Goal: Task Accomplishment & Management: Use online tool/utility

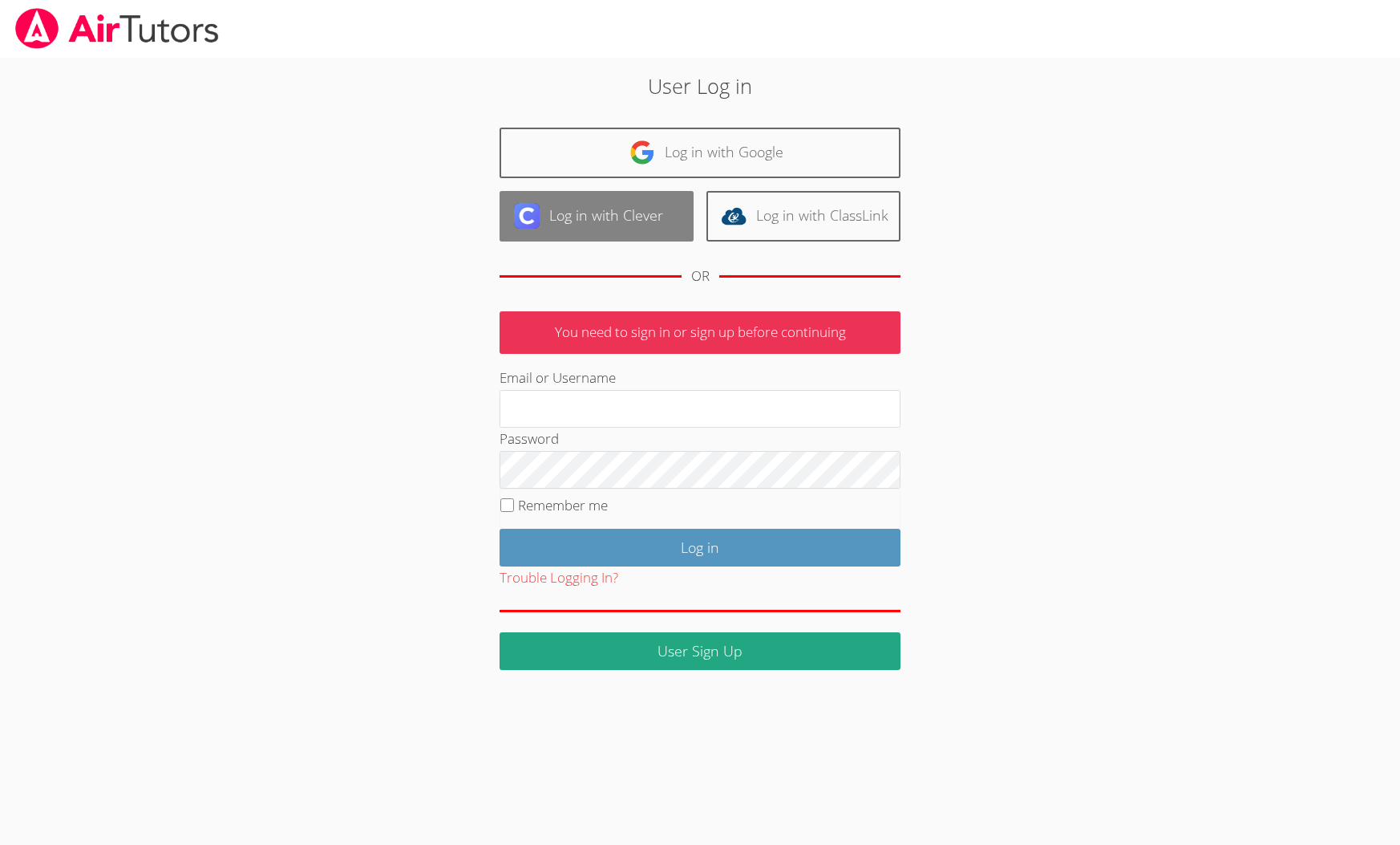
click at [654, 197] on link "Log in with Clever" at bounding box center [596, 216] width 194 height 51
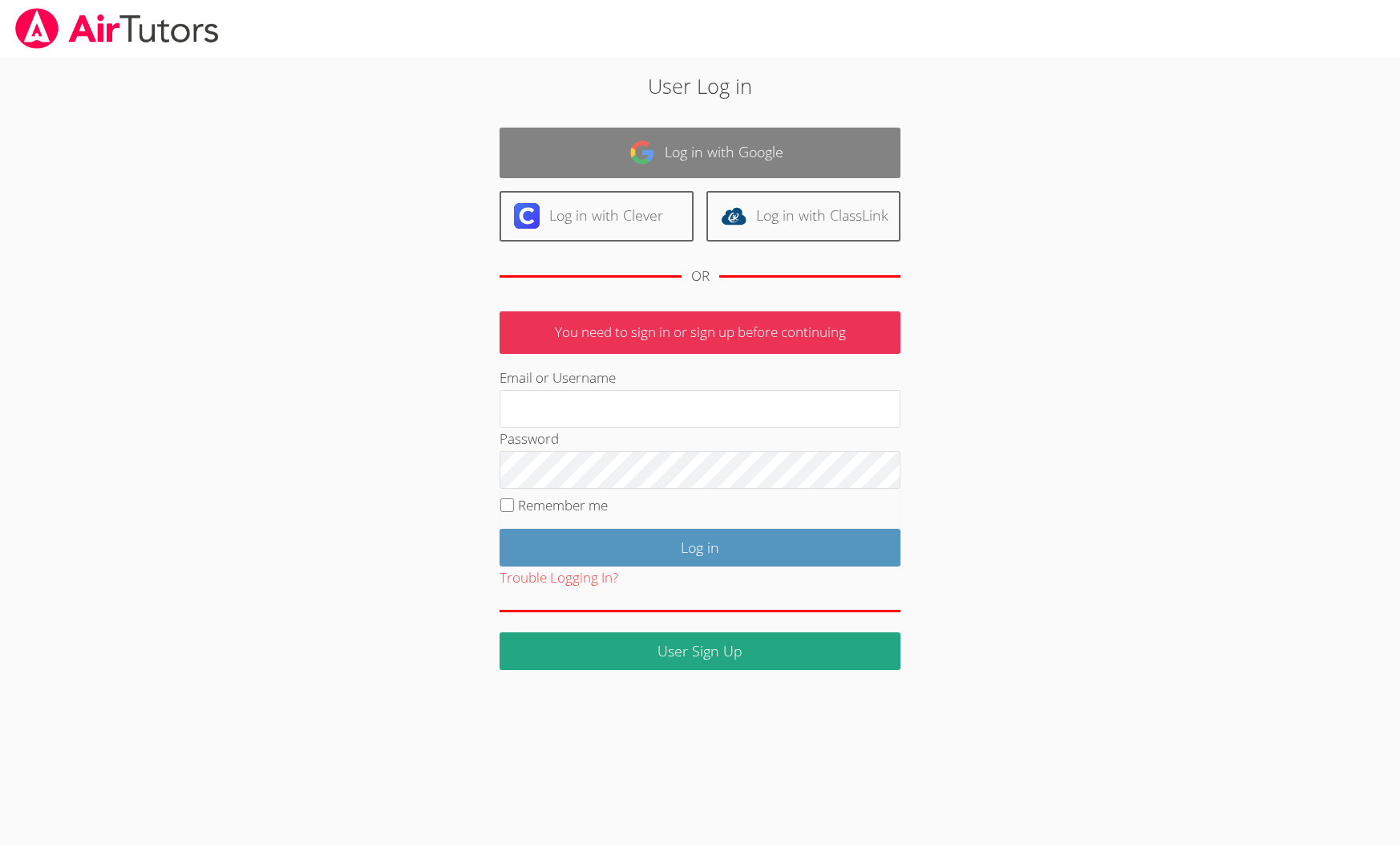
click at [648, 137] on link "Log in with Google" at bounding box center [700, 152] width 401 height 51
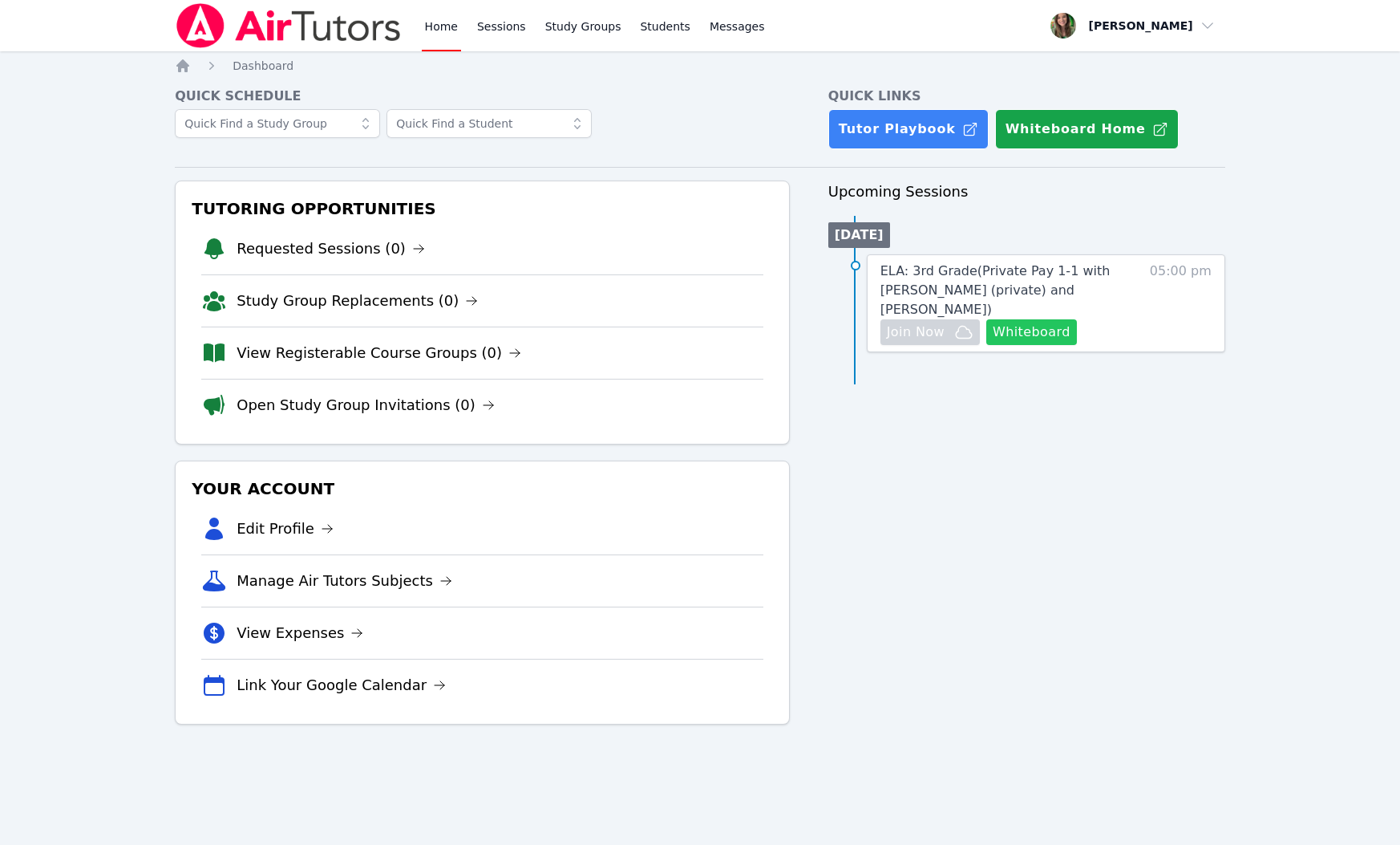
click at [1032, 321] on button "Whiteboard" at bounding box center [1031, 331] width 91 height 26
click at [1016, 319] on button "Whiteboard" at bounding box center [1031, 331] width 91 height 26
click at [1110, 261] on link "ELA: 3rd Grade ( Private Pay 1-1 with [PERSON_NAME] (private) and [PERSON_NAME]…" at bounding box center [1005, 290] width 249 height 57
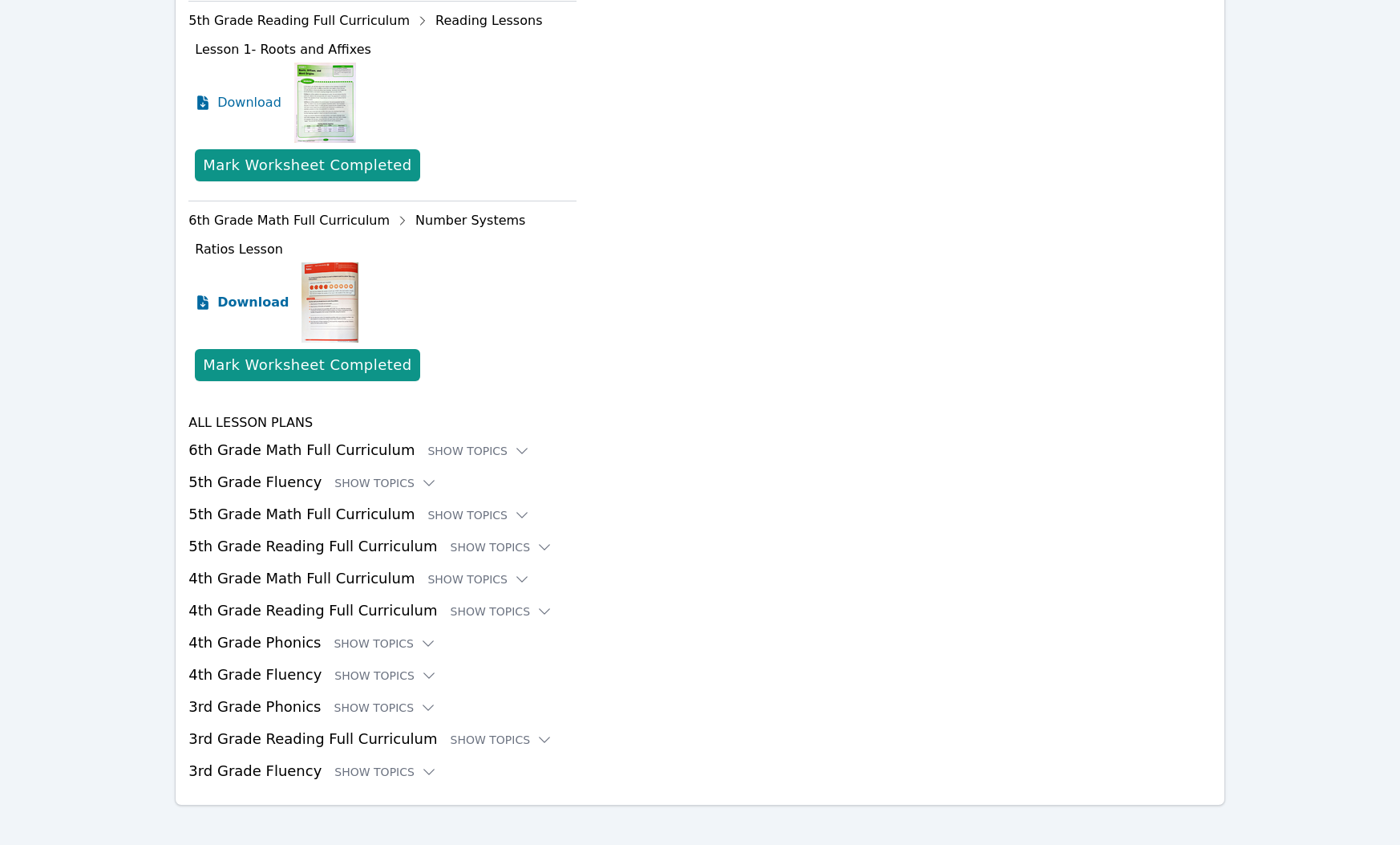
scroll to position [2468, 0]
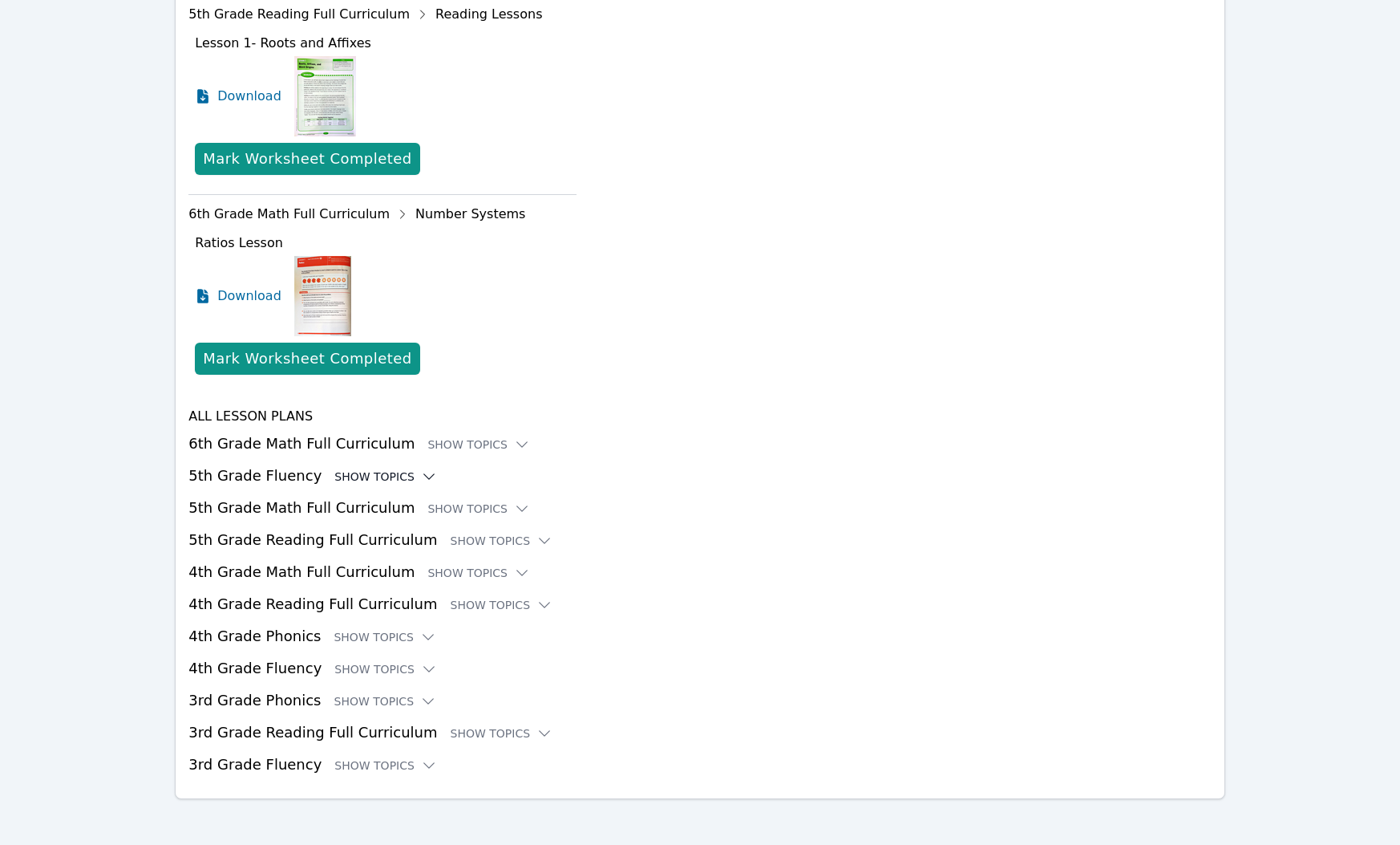
click at [395, 472] on div "Show Topics" at bounding box center [385, 476] width 102 height 16
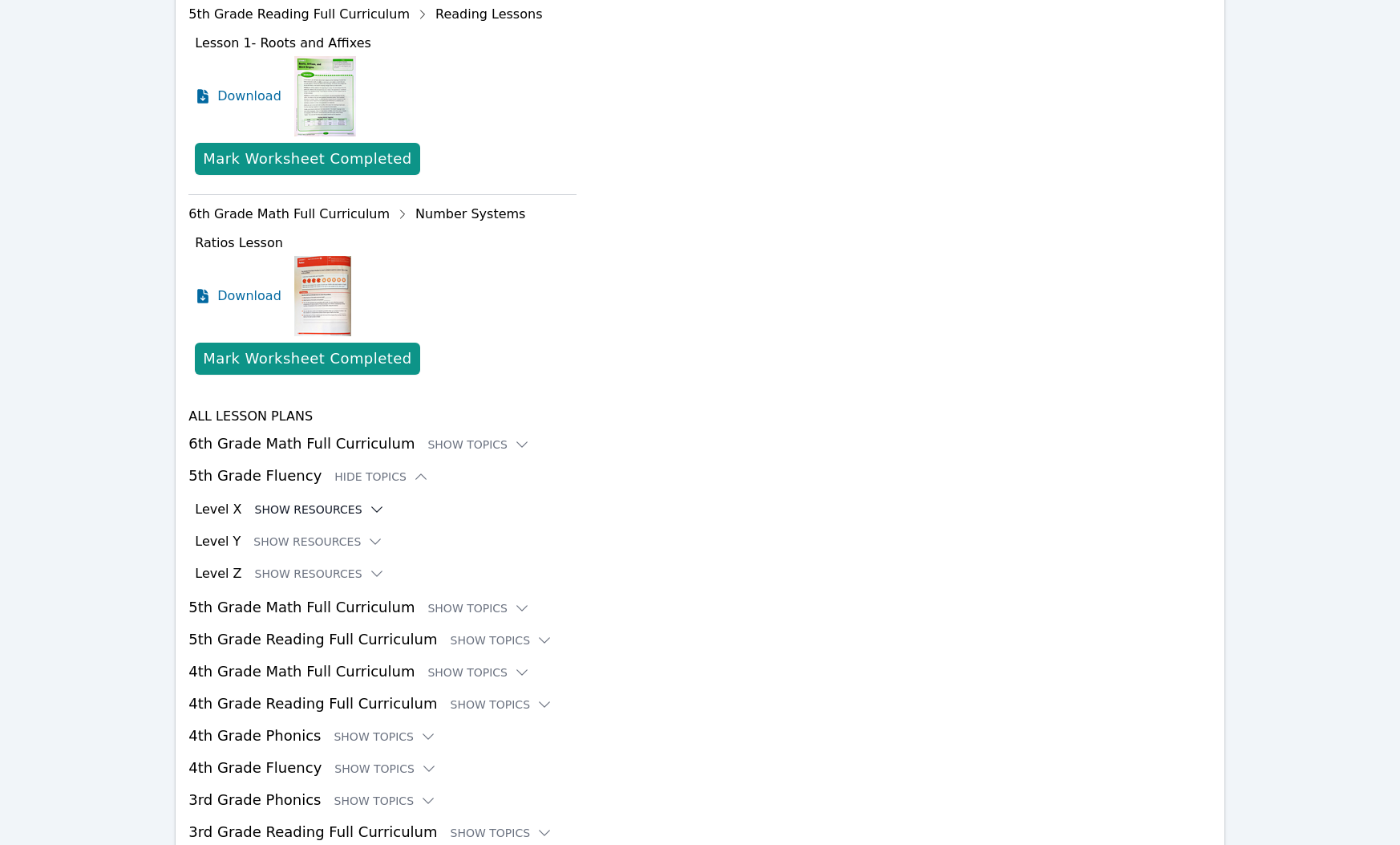
click at [340, 514] on button "Show Resources" at bounding box center [320, 509] width 130 height 16
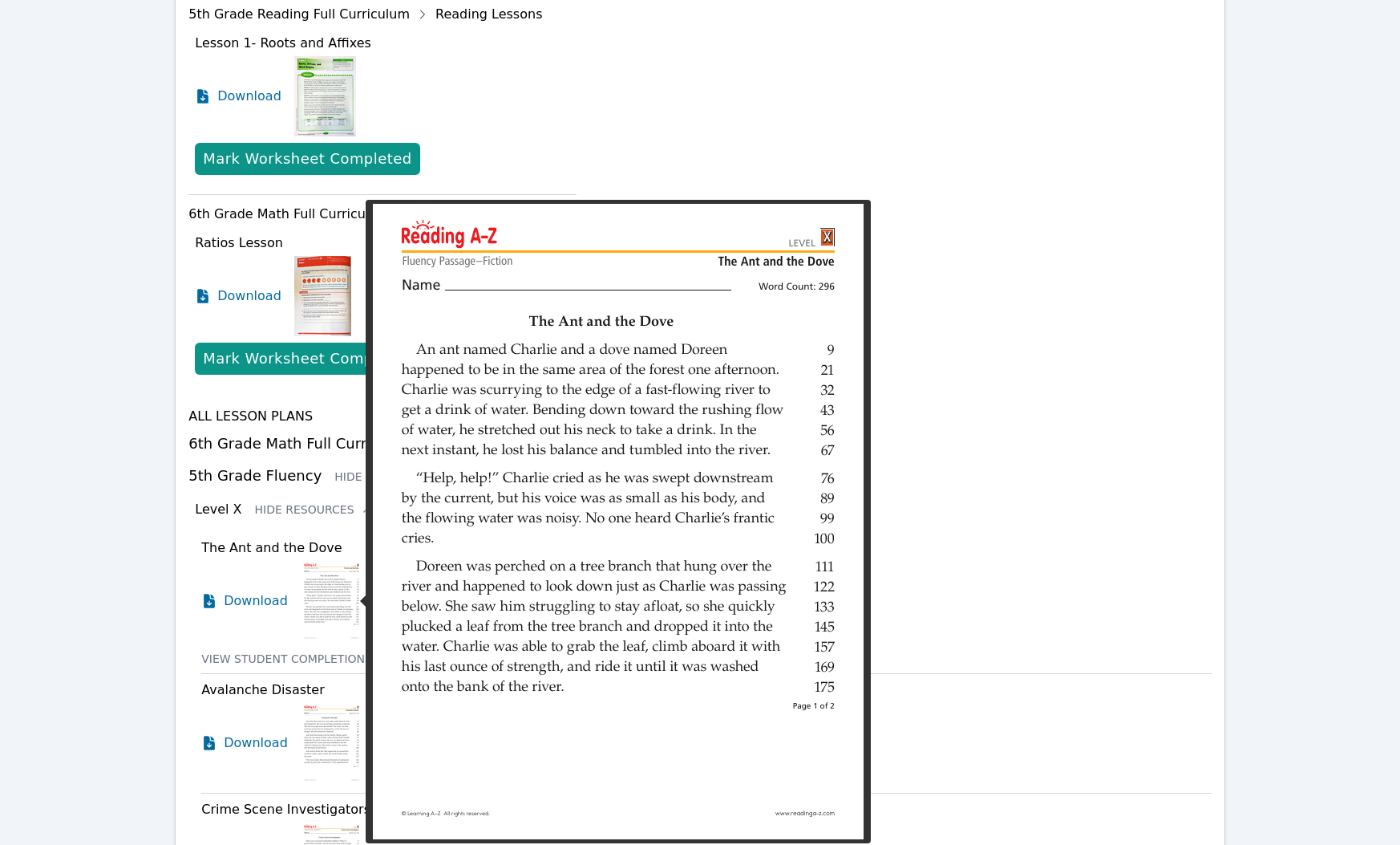
click at [316, 593] on img at bounding box center [331, 600] width 62 height 80
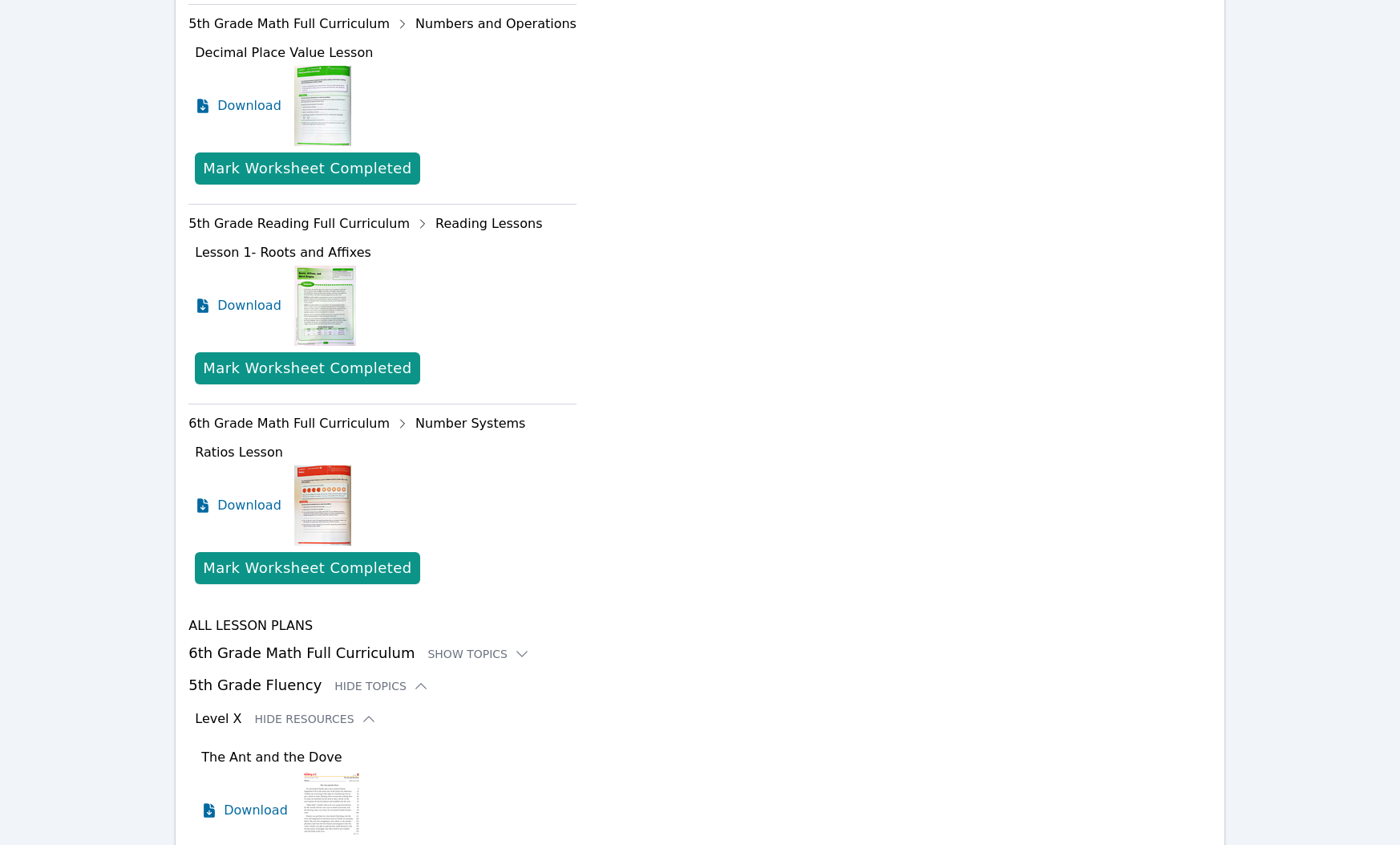
scroll to position [2318, 0]
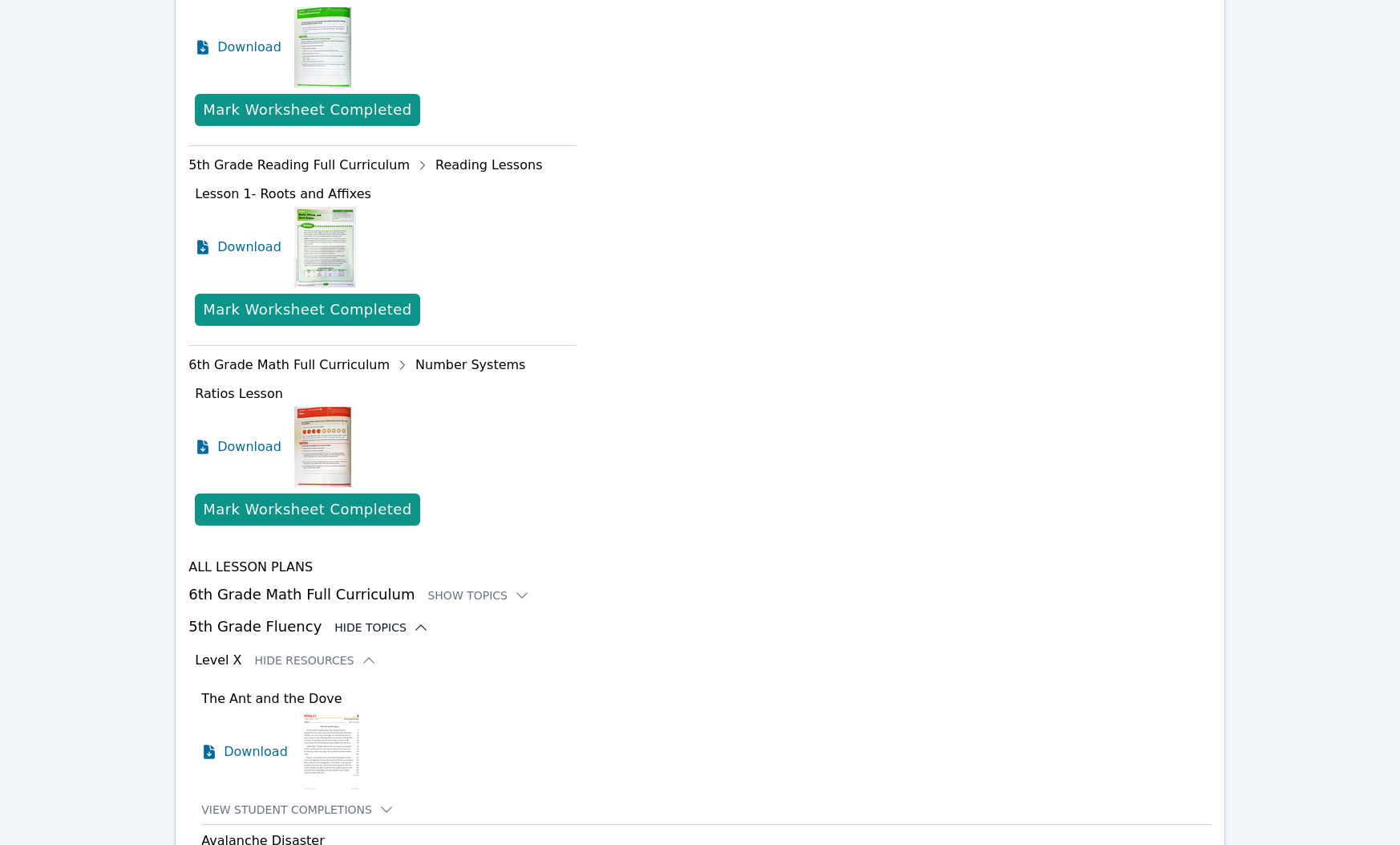
click at [358, 632] on div "Hide Topics" at bounding box center [382, 627] width 95 height 16
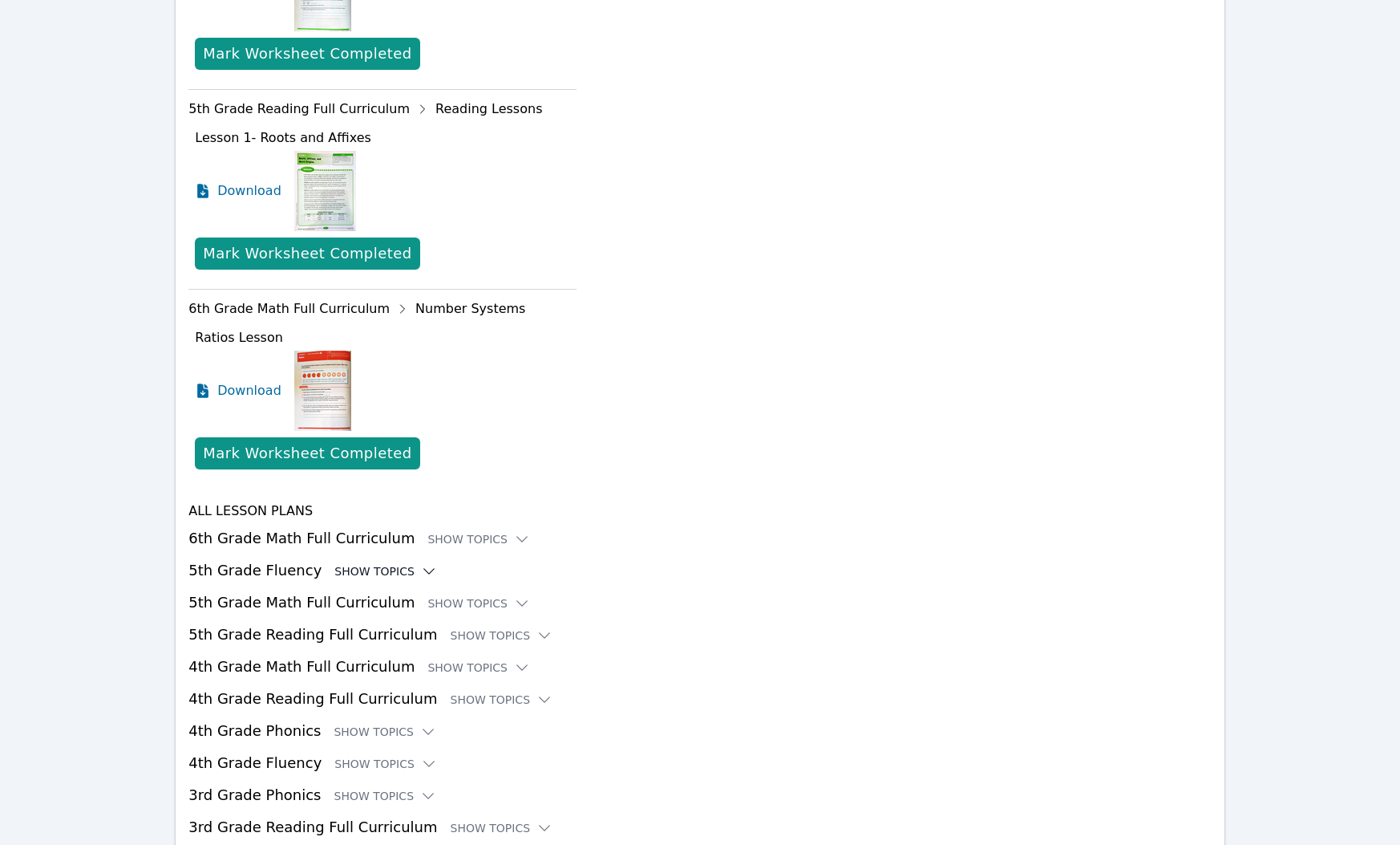
scroll to position [2403, 0]
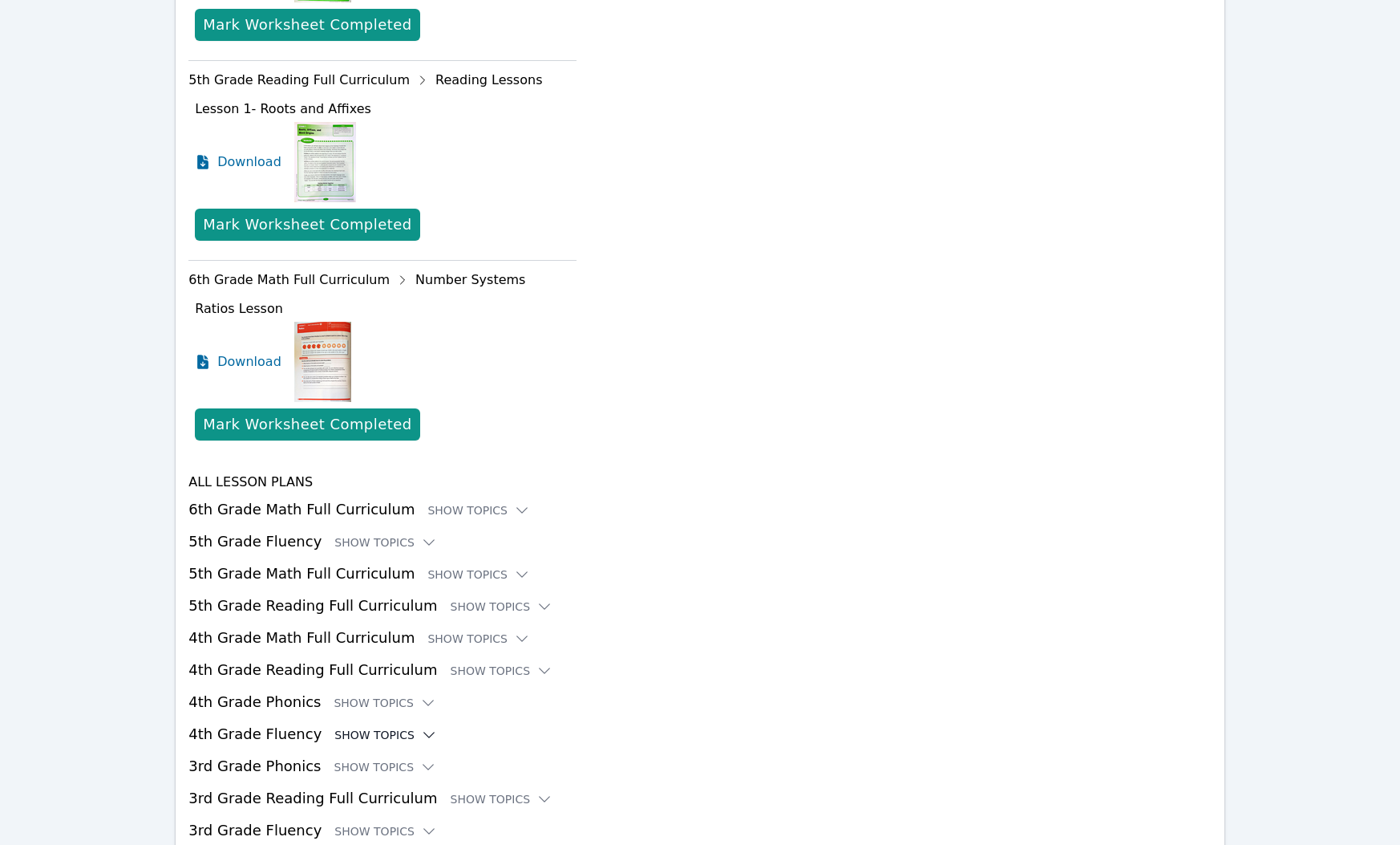
click at [362, 731] on div "Show Topics" at bounding box center [385, 734] width 102 height 16
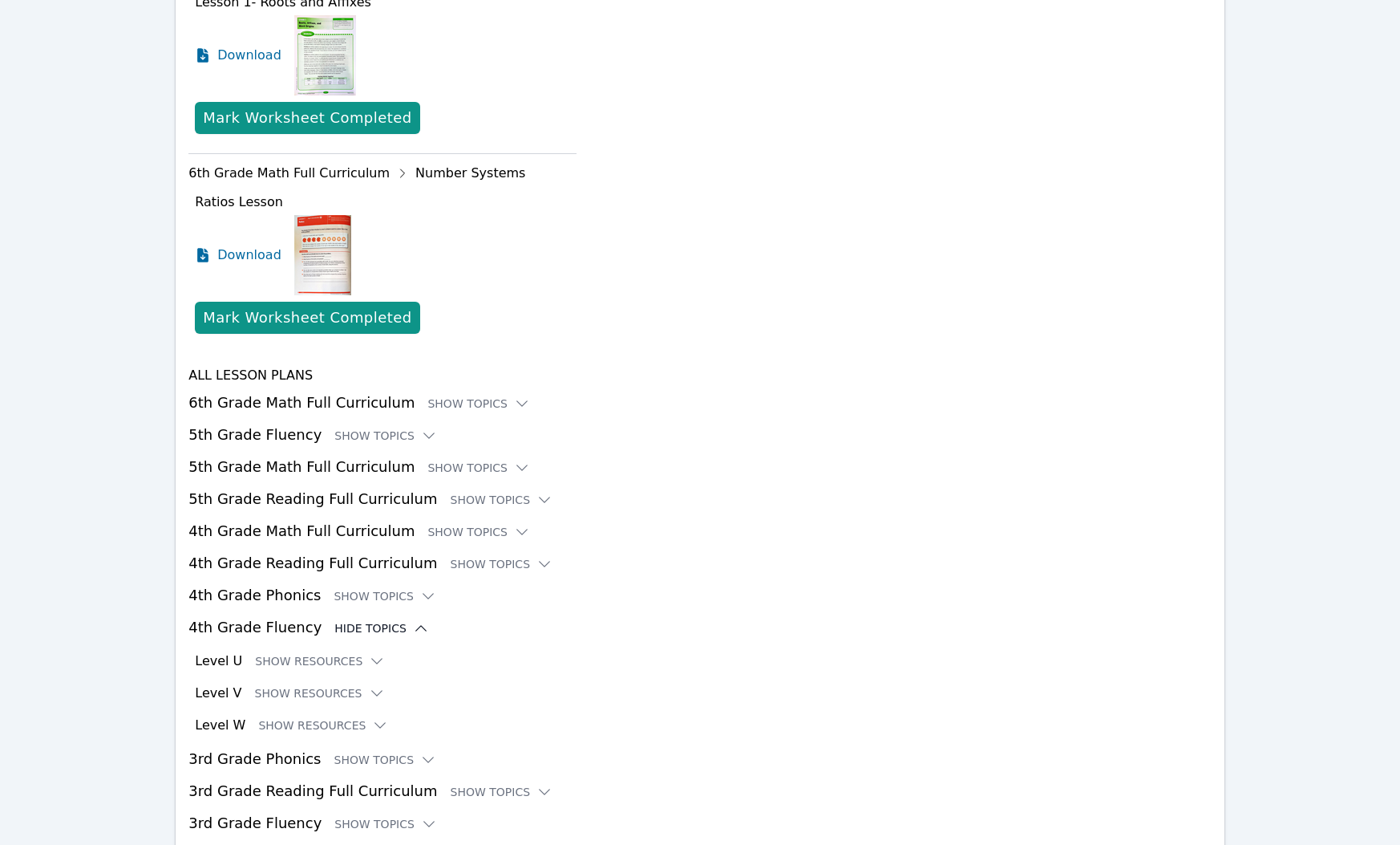
scroll to position [2516, 0]
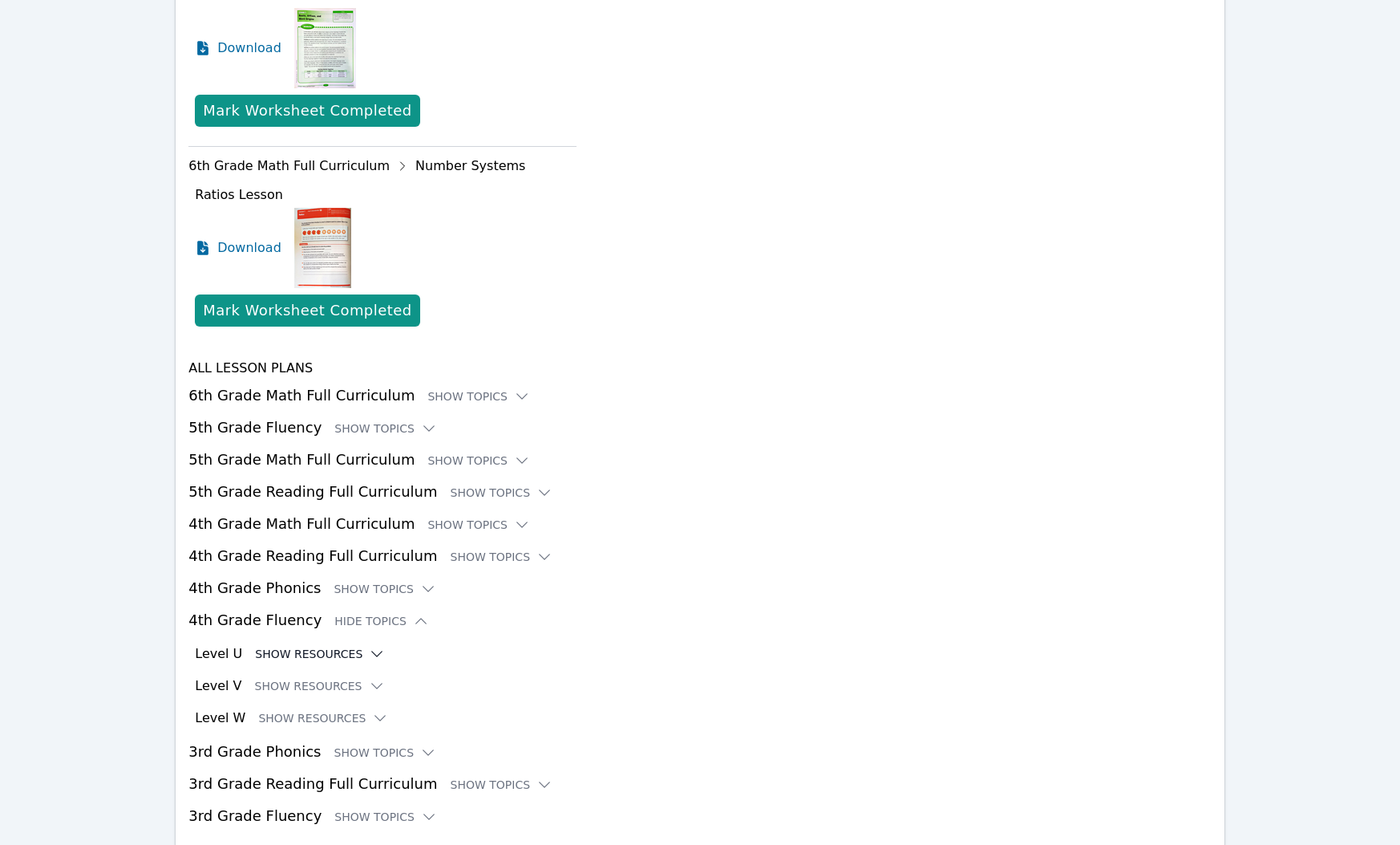
click at [293, 657] on button "Show Resources" at bounding box center [320, 654] width 130 height 16
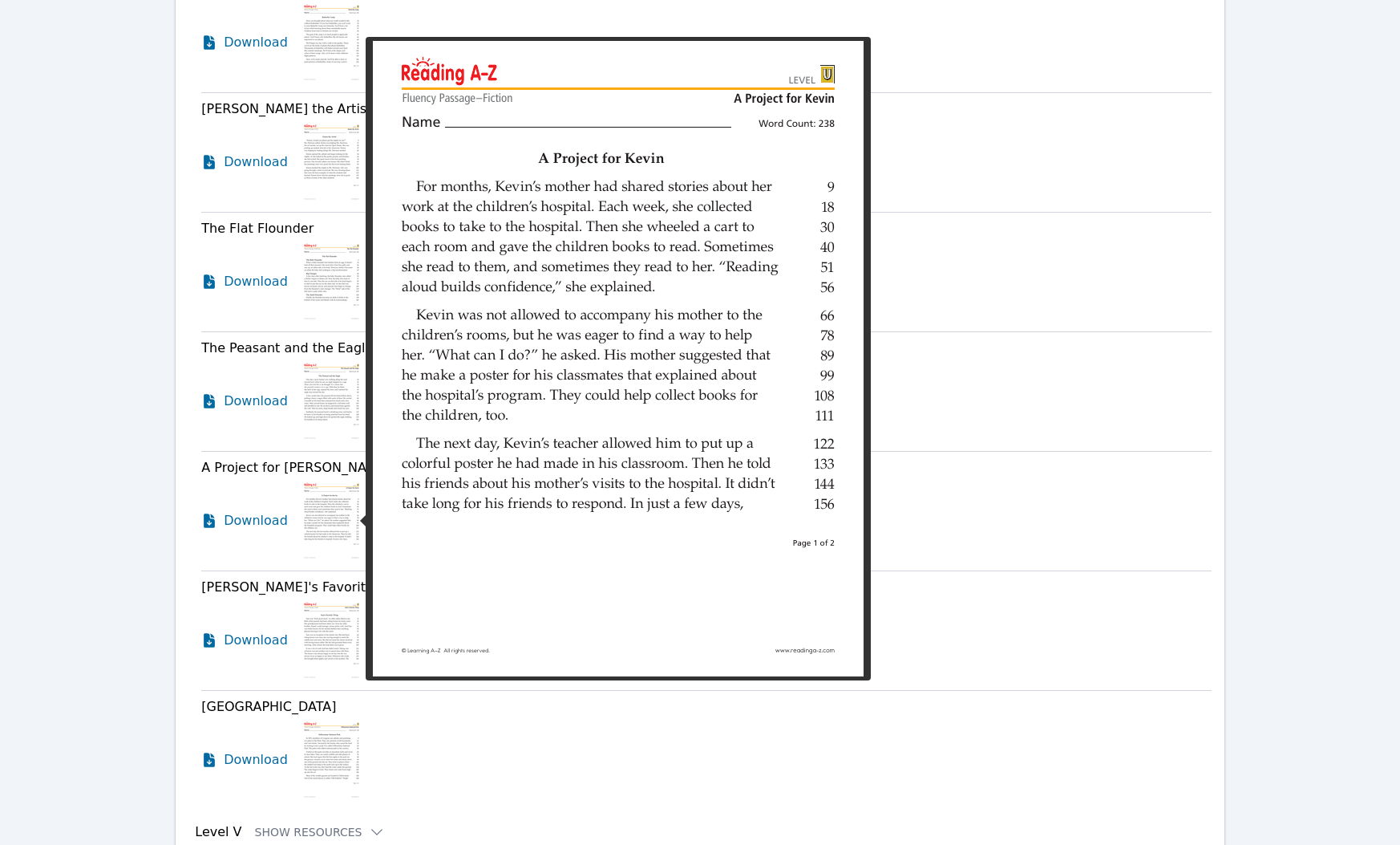
scroll to position [3542, 0]
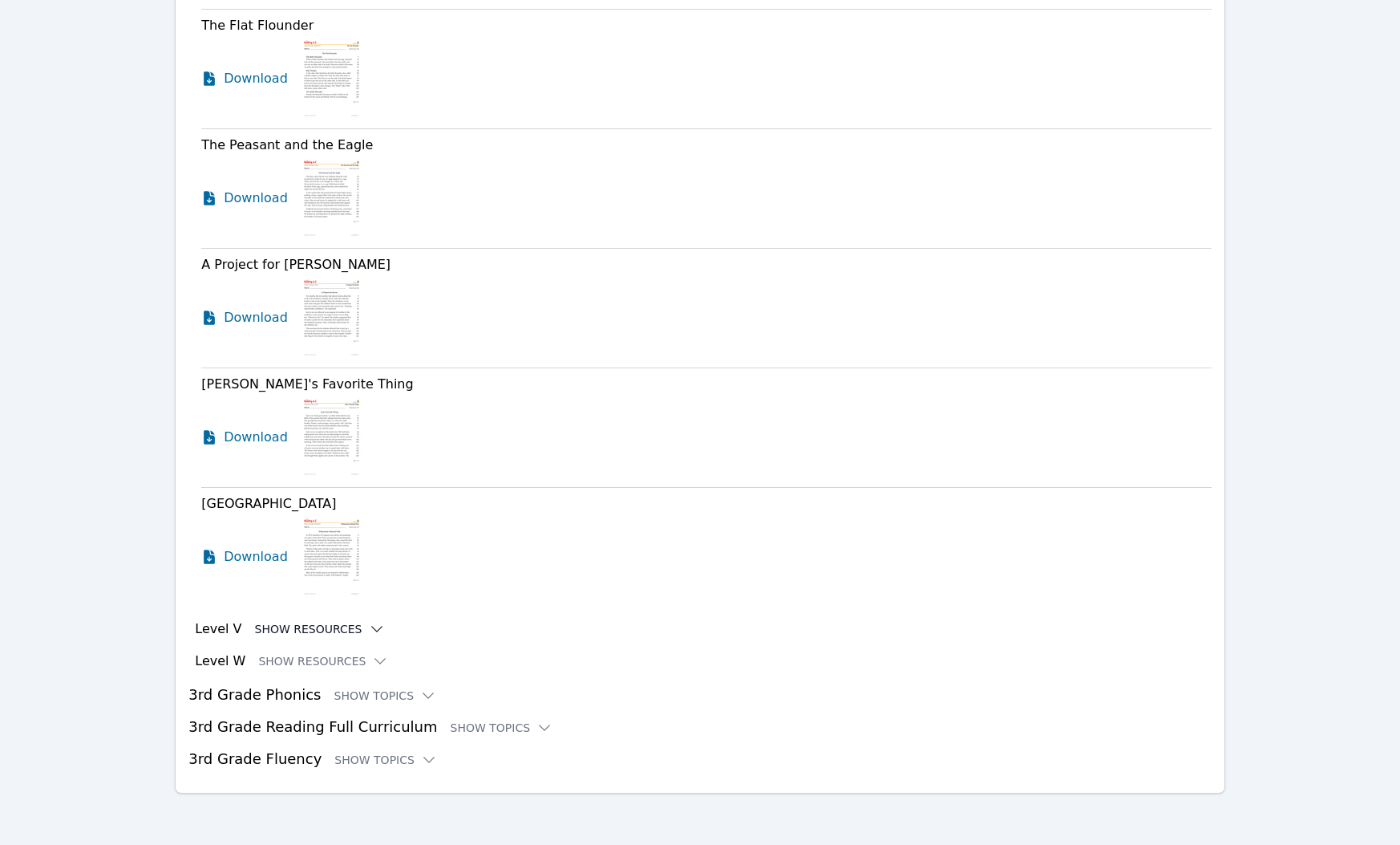
click at [294, 631] on button "Show Resources" at bounding box center [320, 629] width 130 height 16
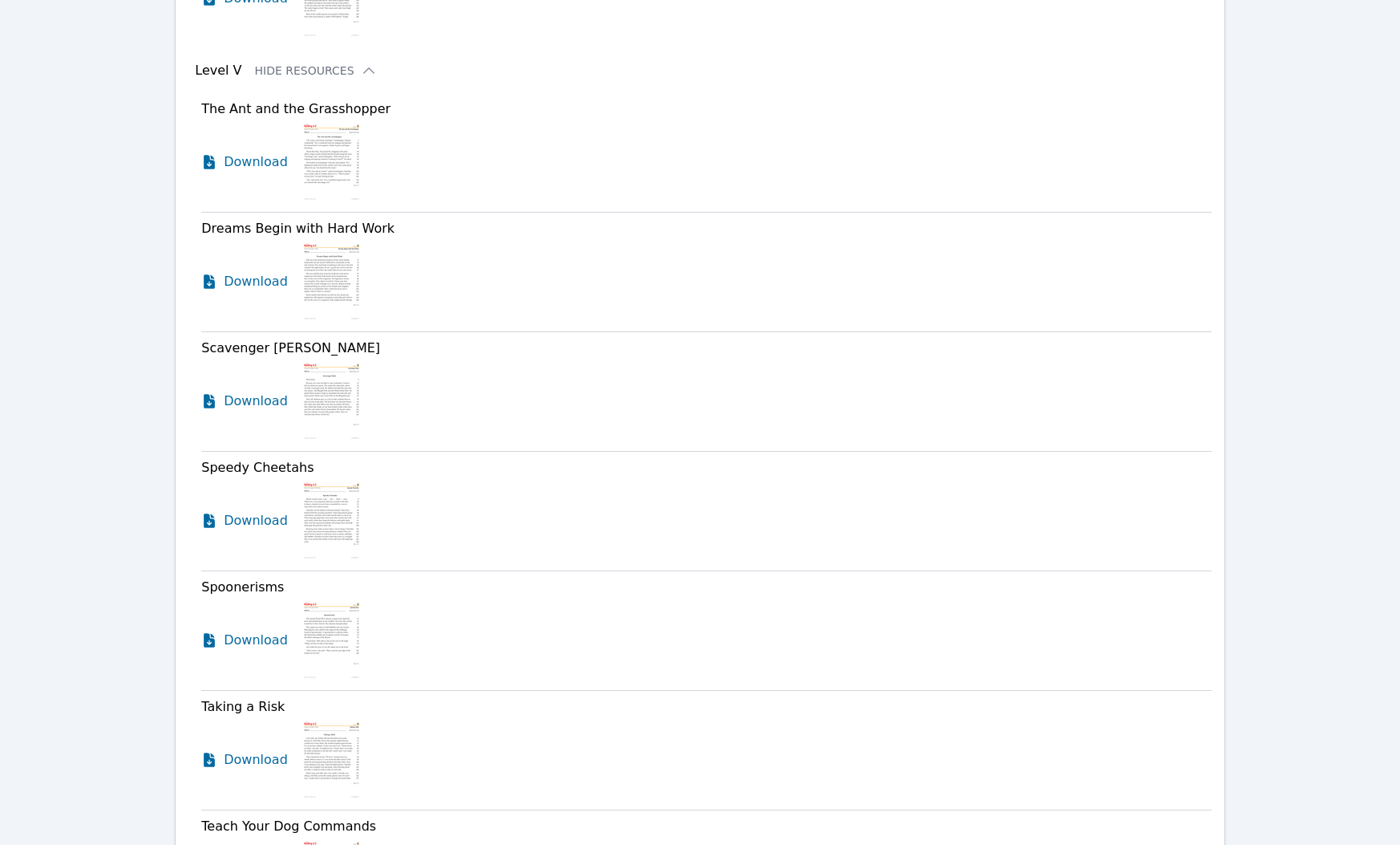
scroll to position [4109, 0]
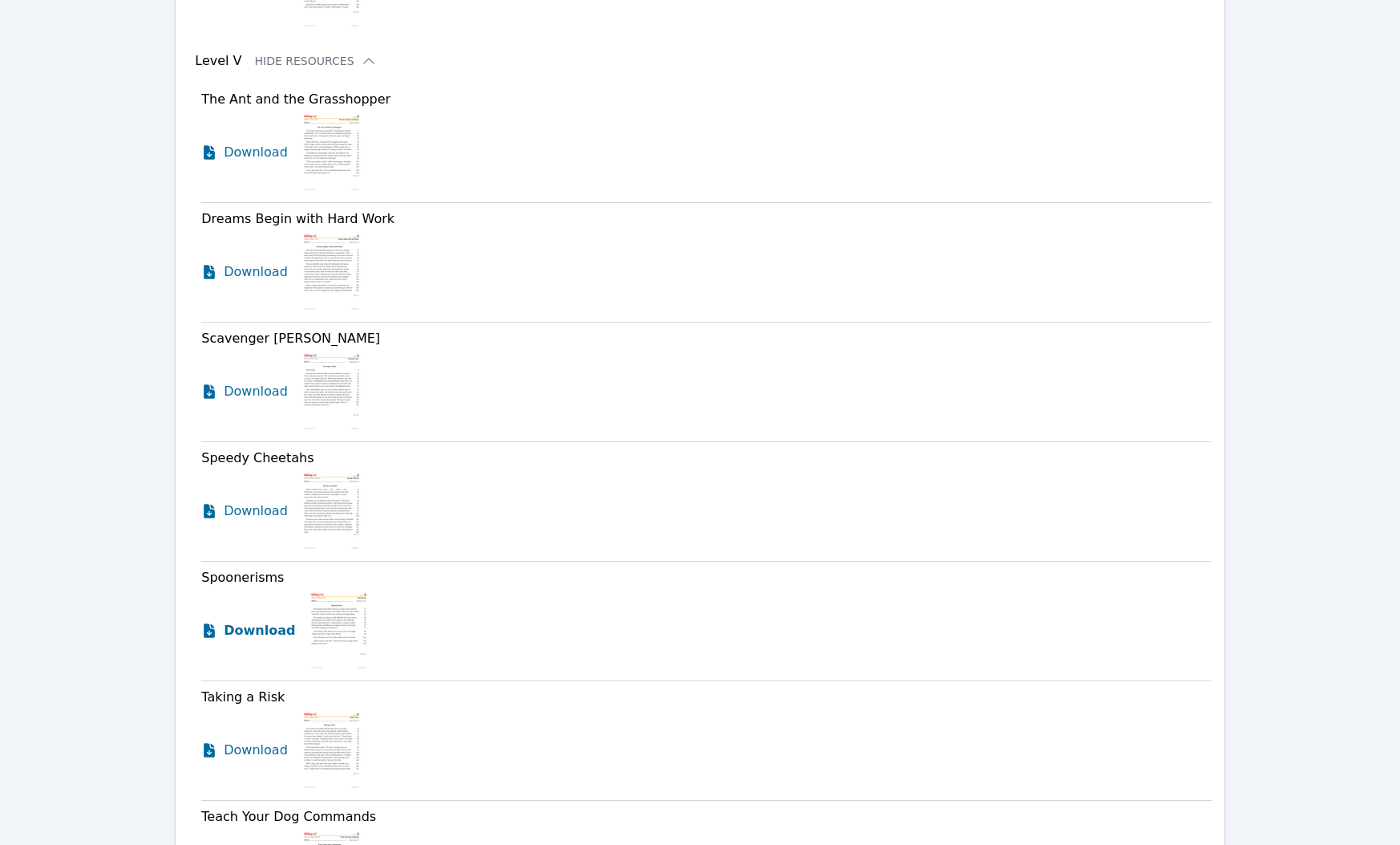
click at [264, 624] on span "Download" at bounding box center [260, 630] width 72 height 19
click at [266, 756] on span "Download" at bounding box center [260, 749] width 72 height 19
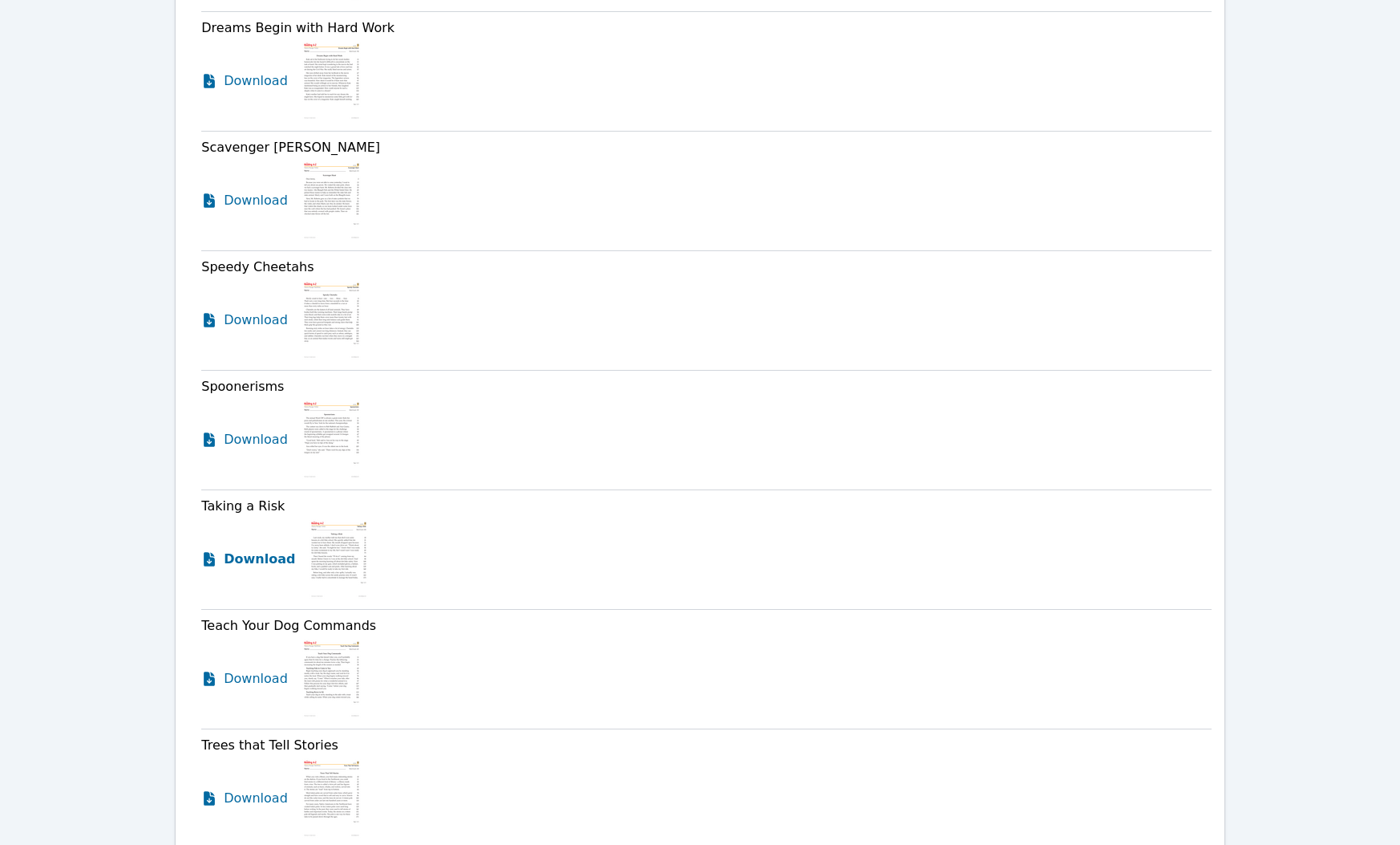
scroll to position [4308, 0]
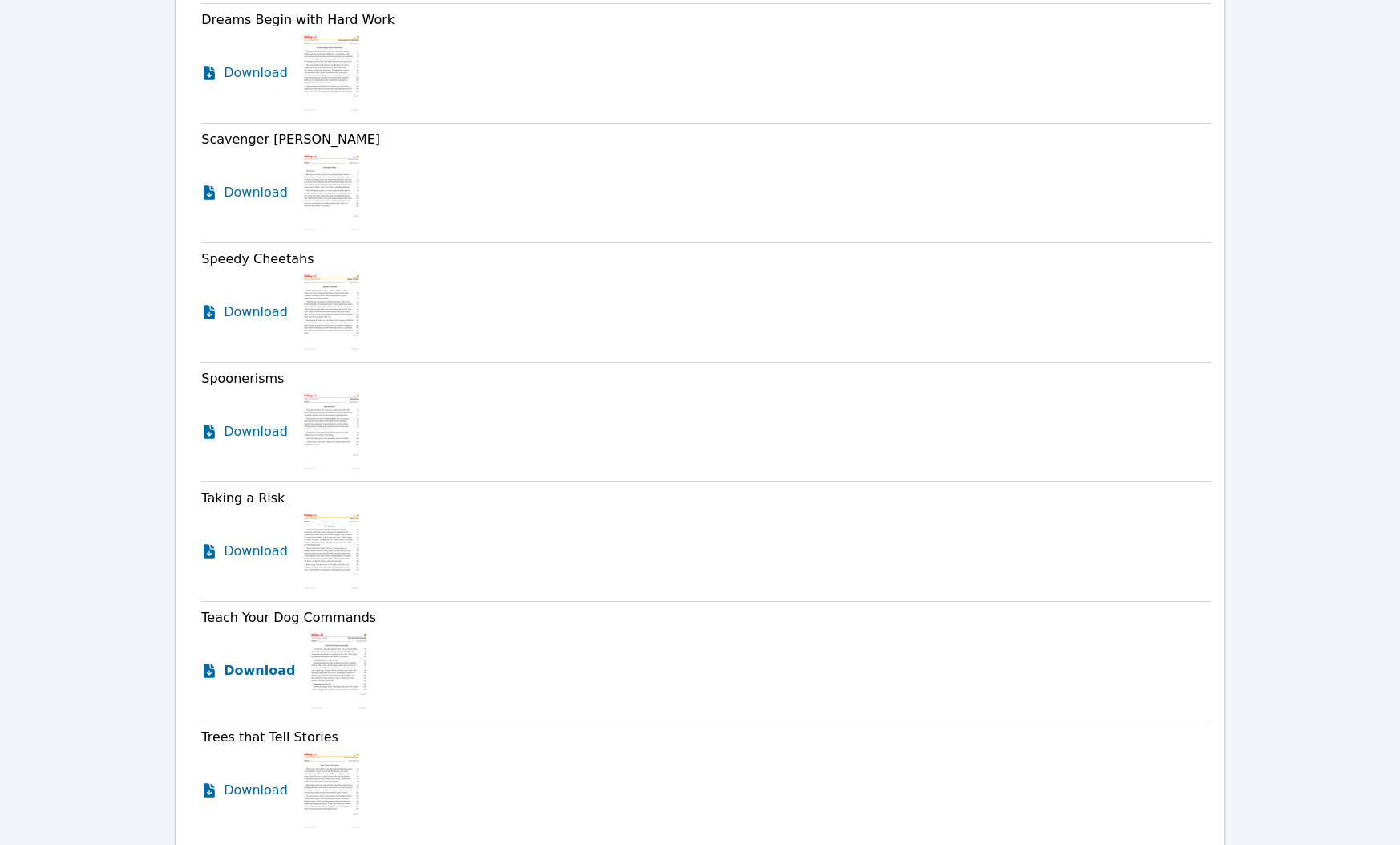
click at [272, 673] on span "Download" at bounding box center [260, 670] width 72 height 19
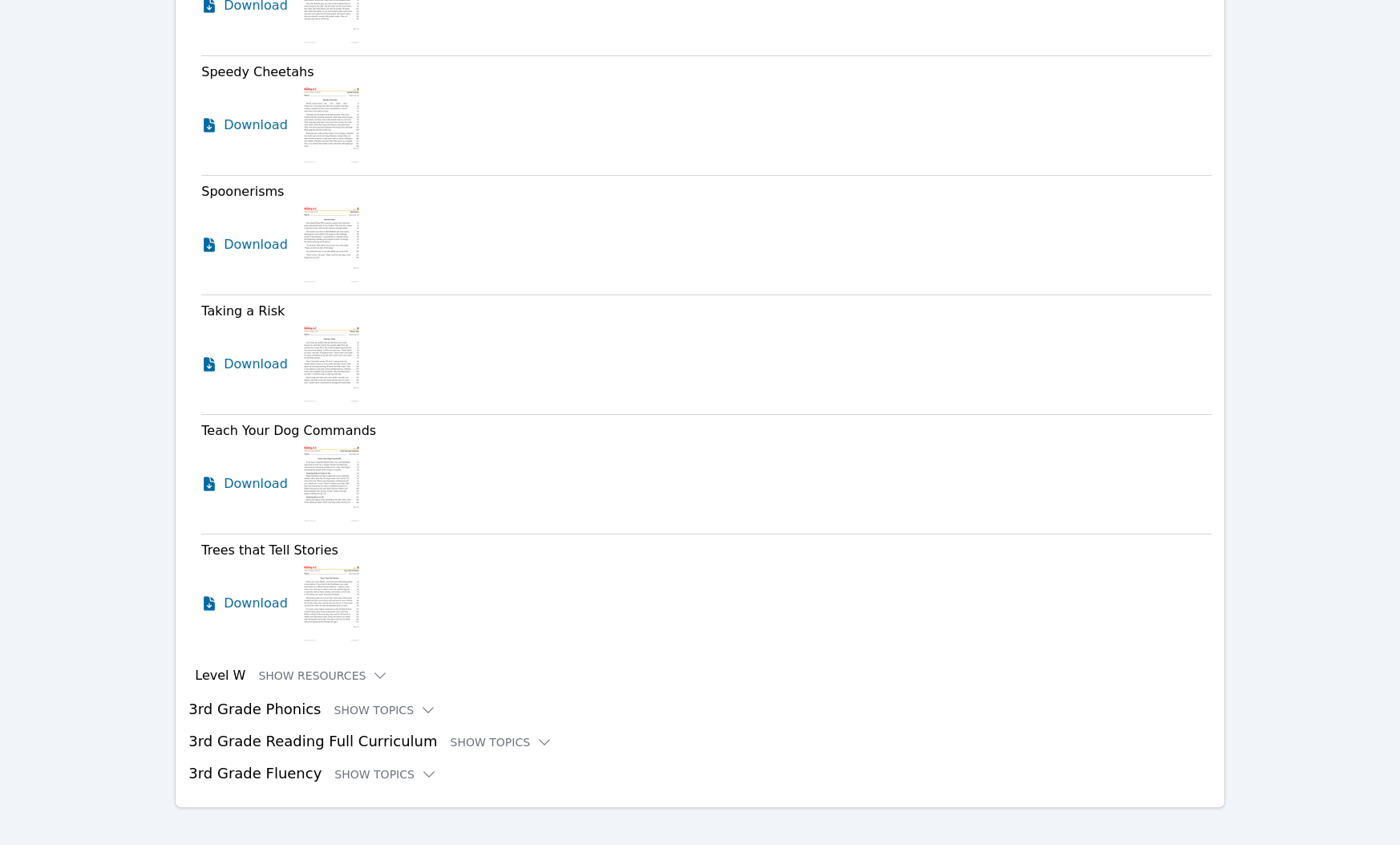
scroll to position [4510, 0]
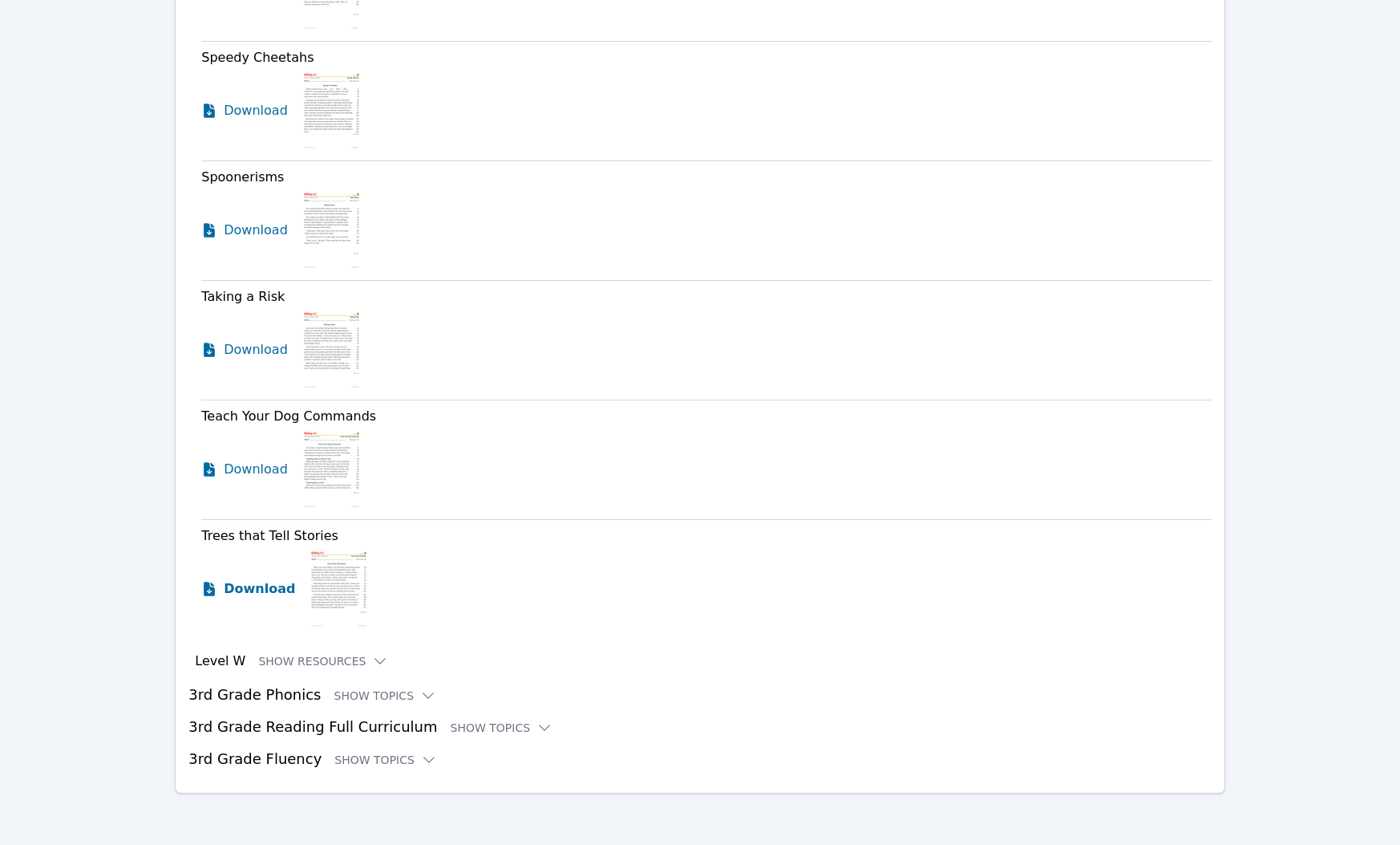
click at [256, 593] on span "Download" at bounding box center [260, 589] width 72 height 19
click at [304, 666] on button "Show Resources" at bounding box center [323, 660] width 130 height 16
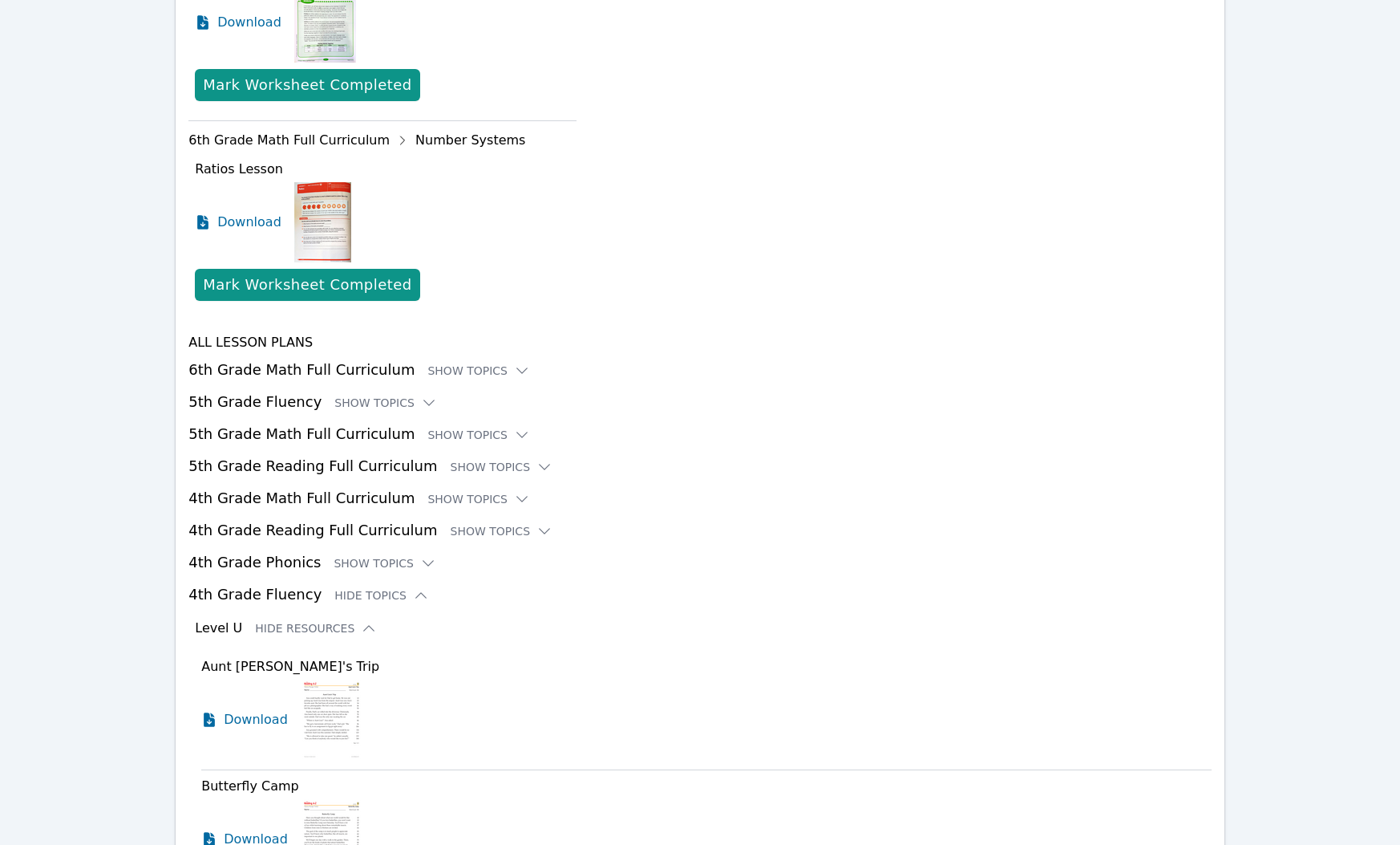
scroll to position [2533, 0]
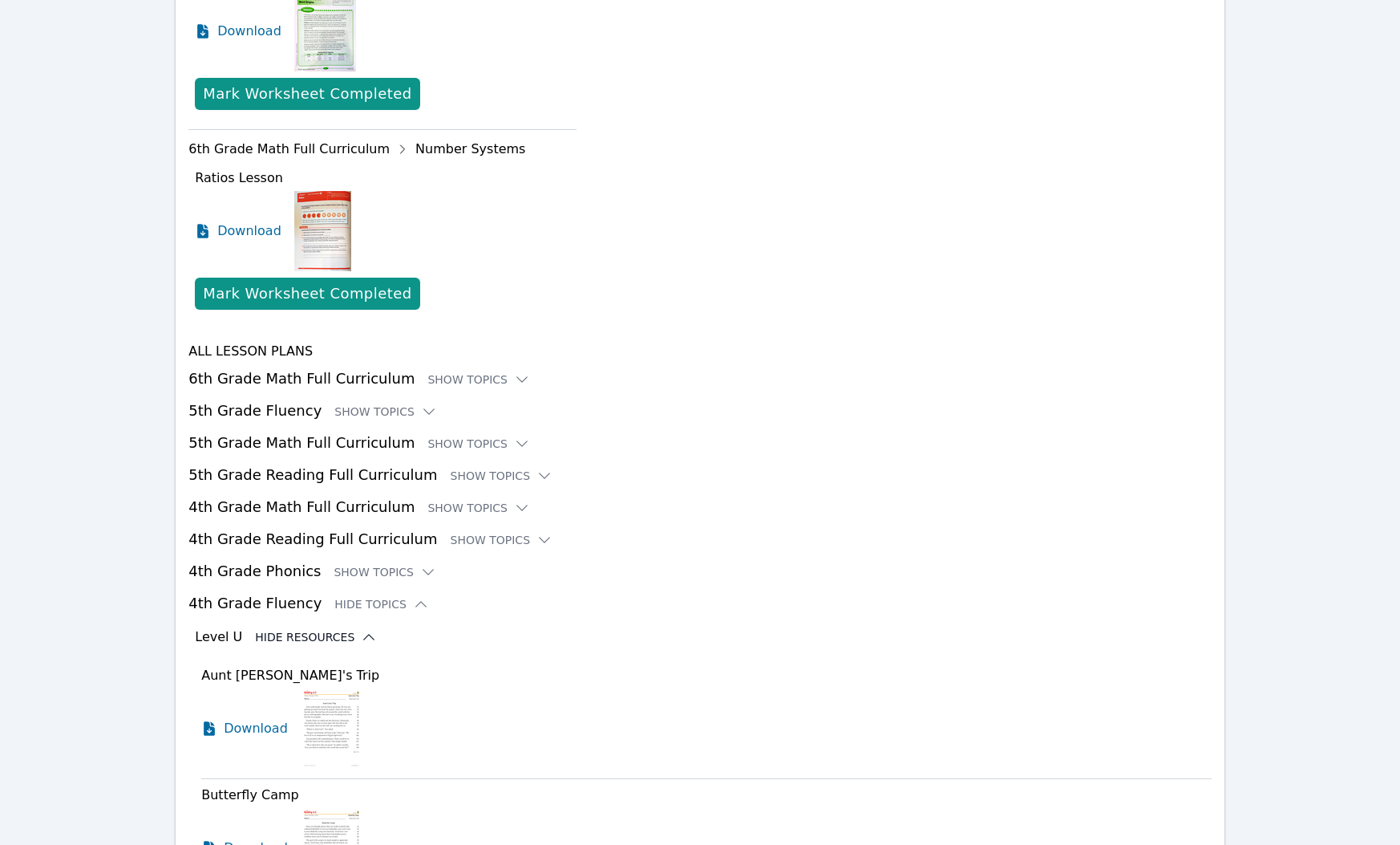
click at [275, 642] on button "Hide Resources" at bounding box center [315, 636] width 122 height 16
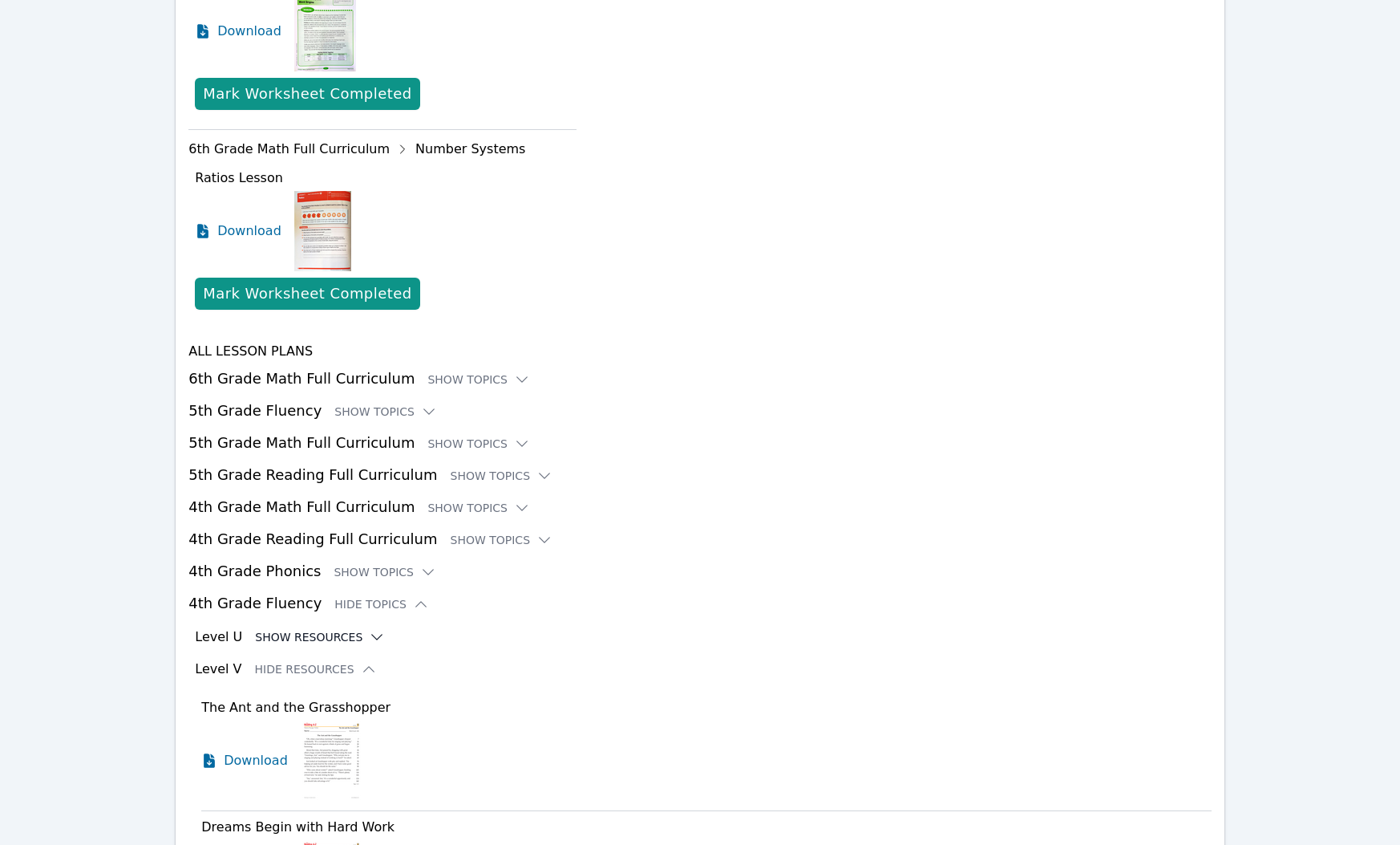
click at [274, 642] on button "Show Resources" at bounding box center [320, 636] width 130 height 16
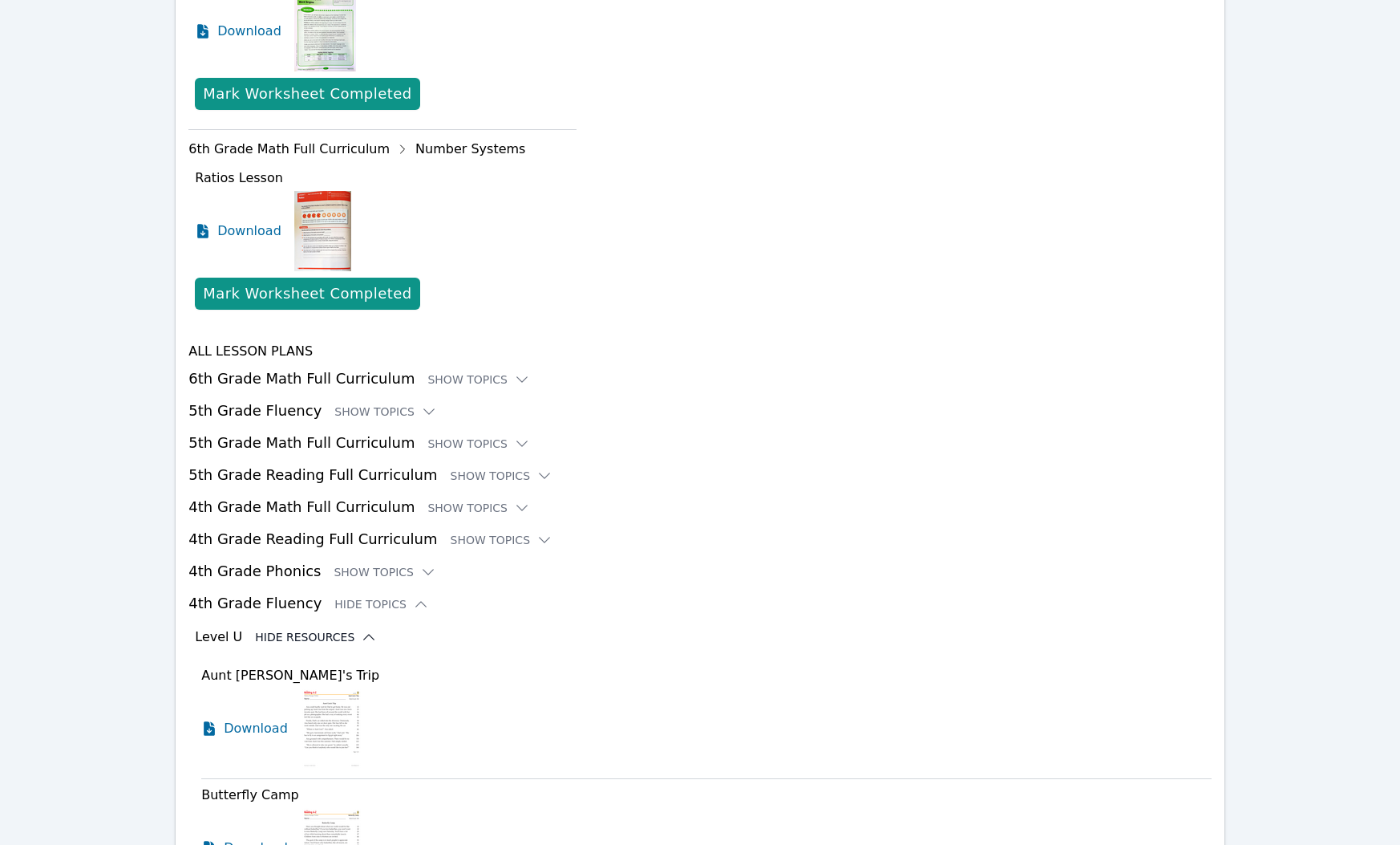
click at [322, 639] on button "Hide Resources" at bounding box center [315, 636] width 122 height 16
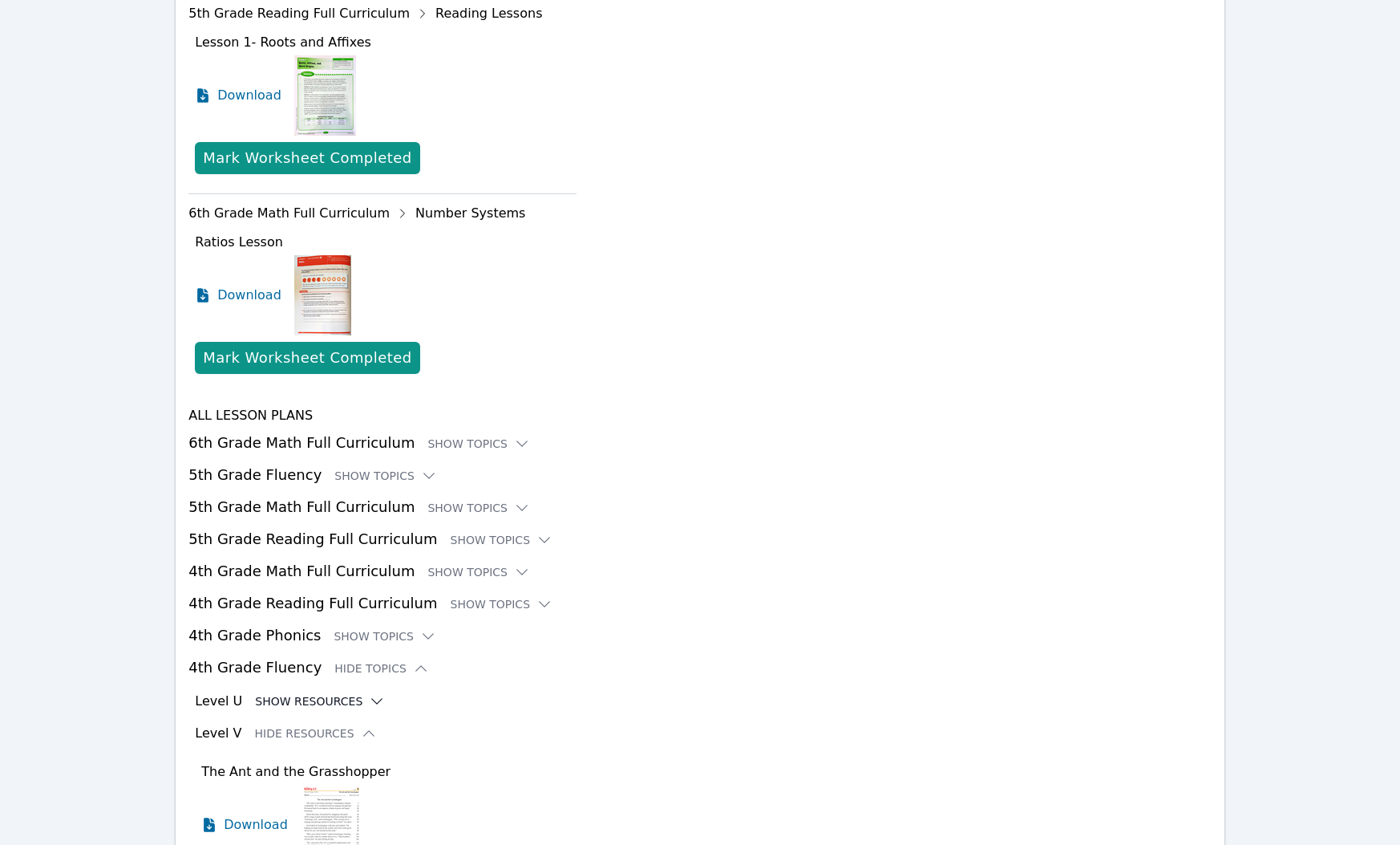
scroll to position [2467, 0]
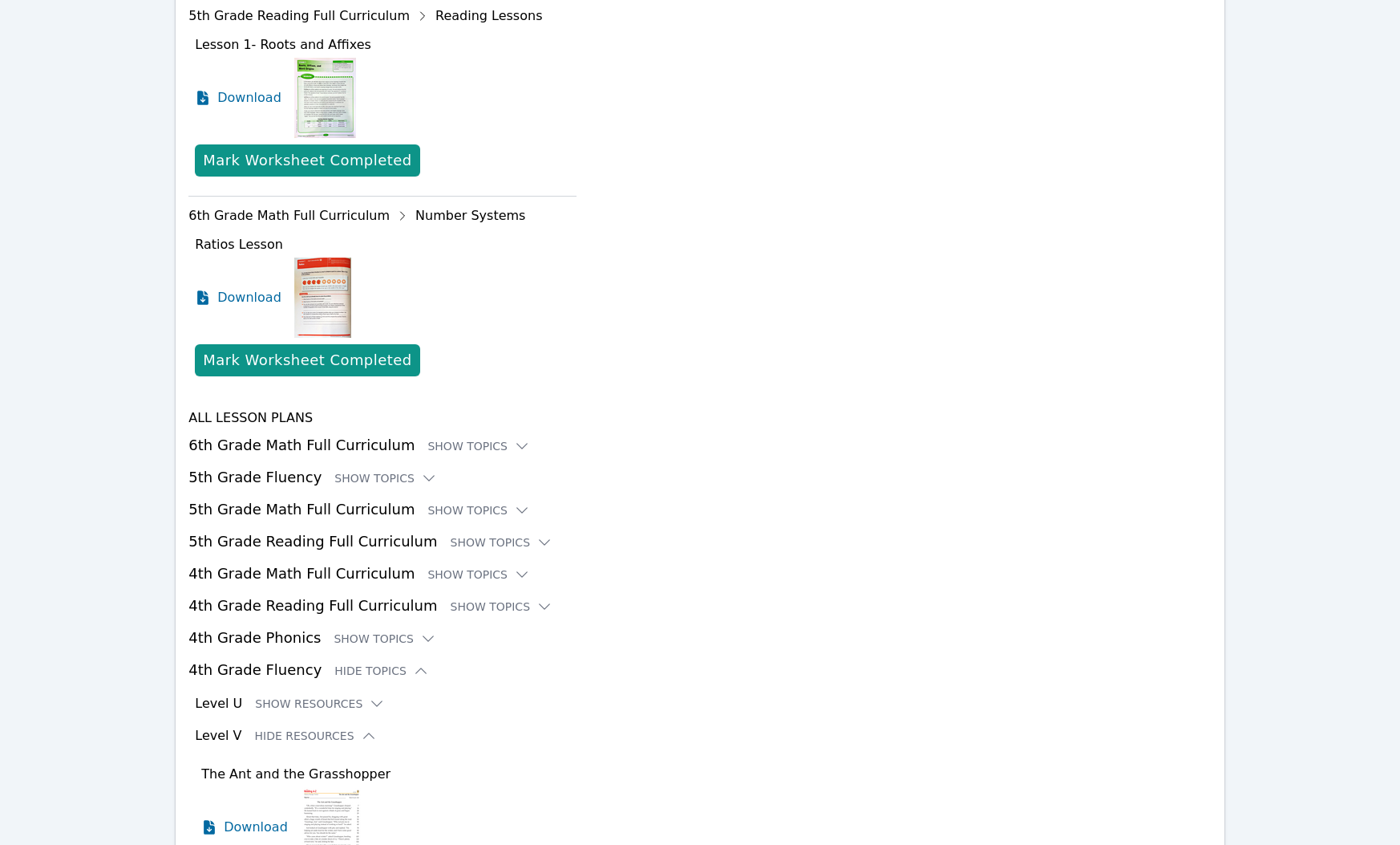
click at [429, 534] on h3 "5th Grade Reading Full Curriculum Show Topics" at bounding box center [699, 541] width 1023 height 22
click at [450, 546] on div "Show Topics" at bounding box center [501, 542] width 102 height 16
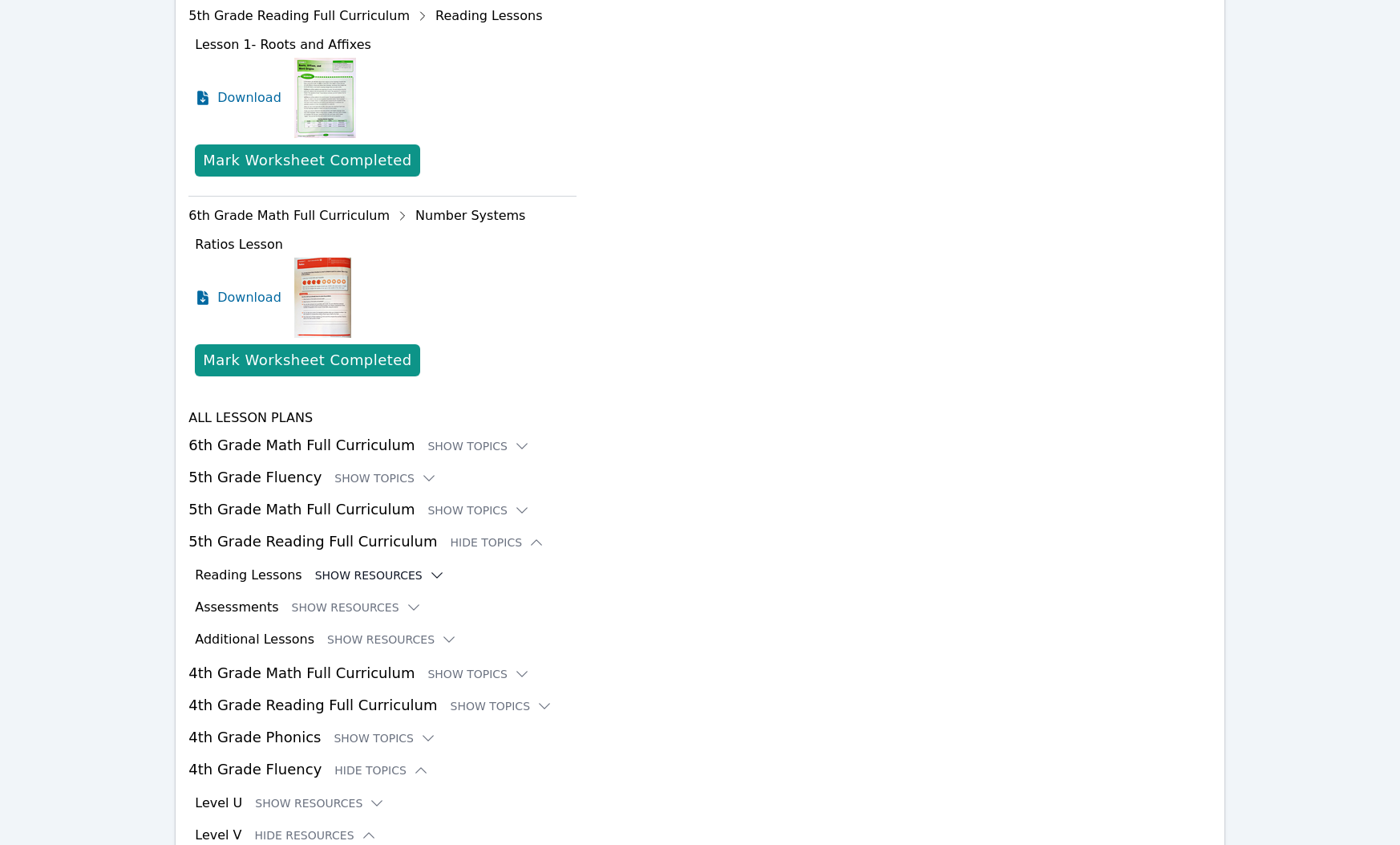
click at [405, 577] on button "Show Resources" at bounding box center [380, 574] width 130 height 16
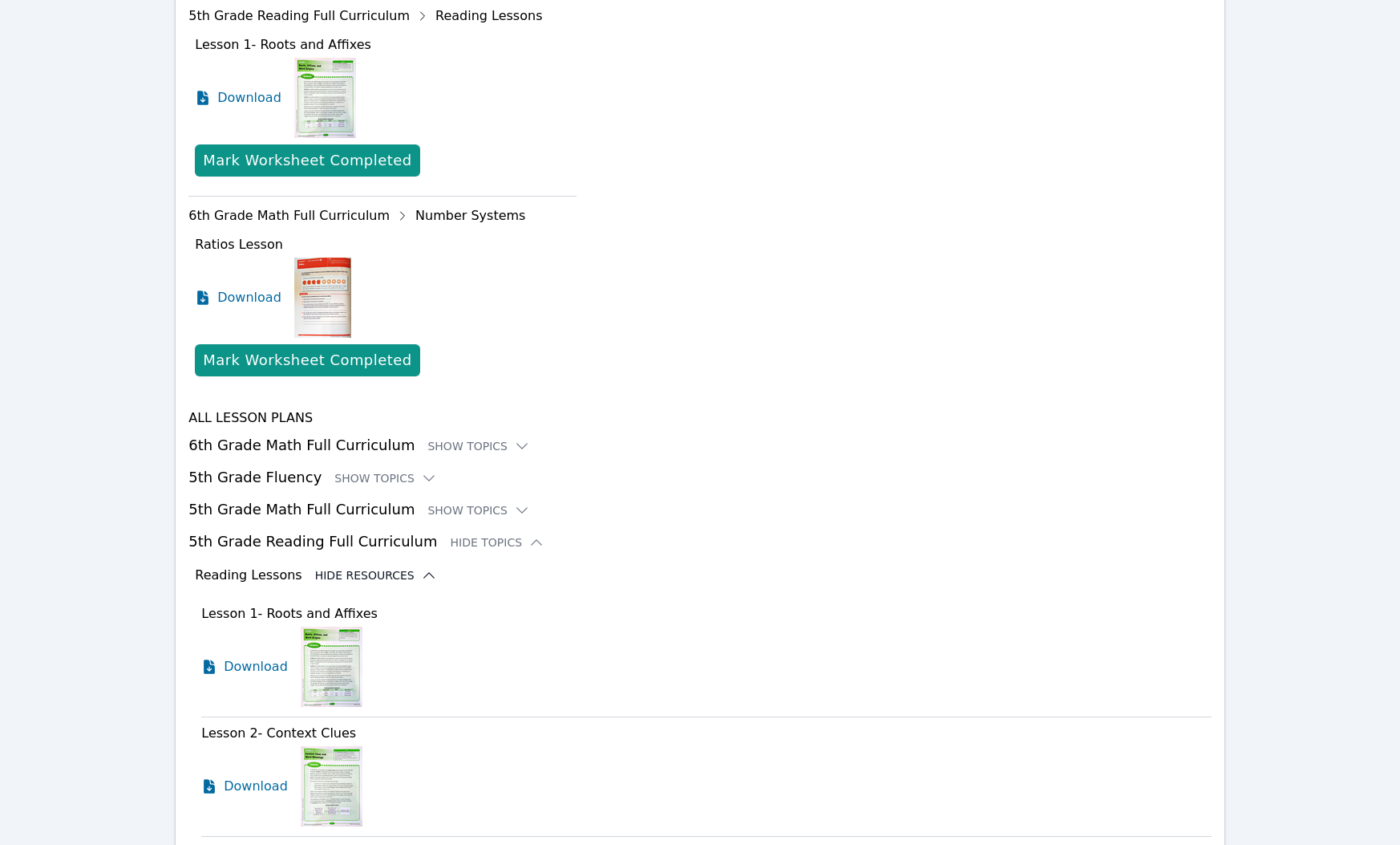
click at [405, 577] on button "Hide Resources" at bounding box center [376, 574] width 122 height 16
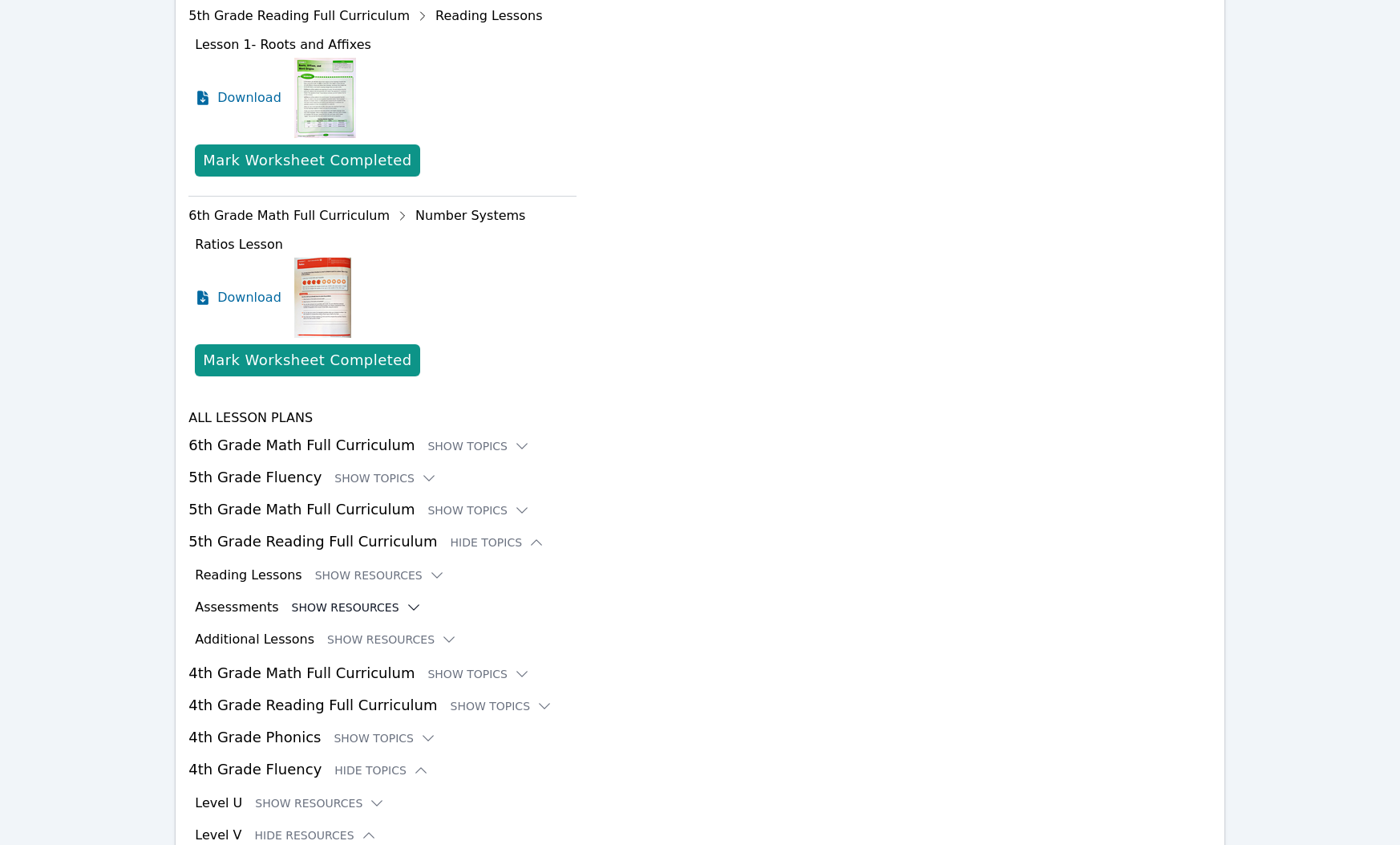
click at [347, 613] on button "Show Resources" at bounding box center [357, 607] width 130 height 16
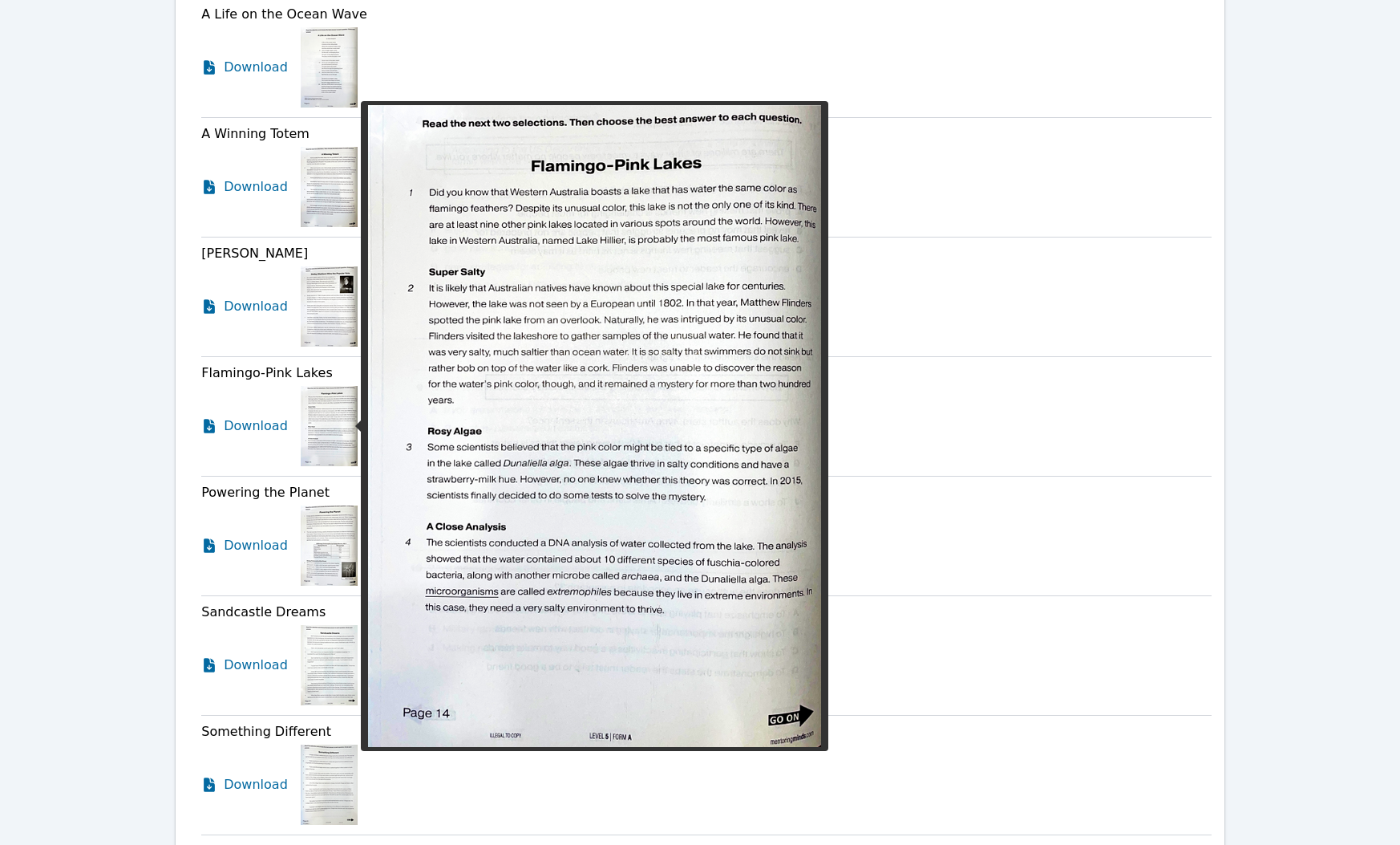
scroll to position [3072, 0]
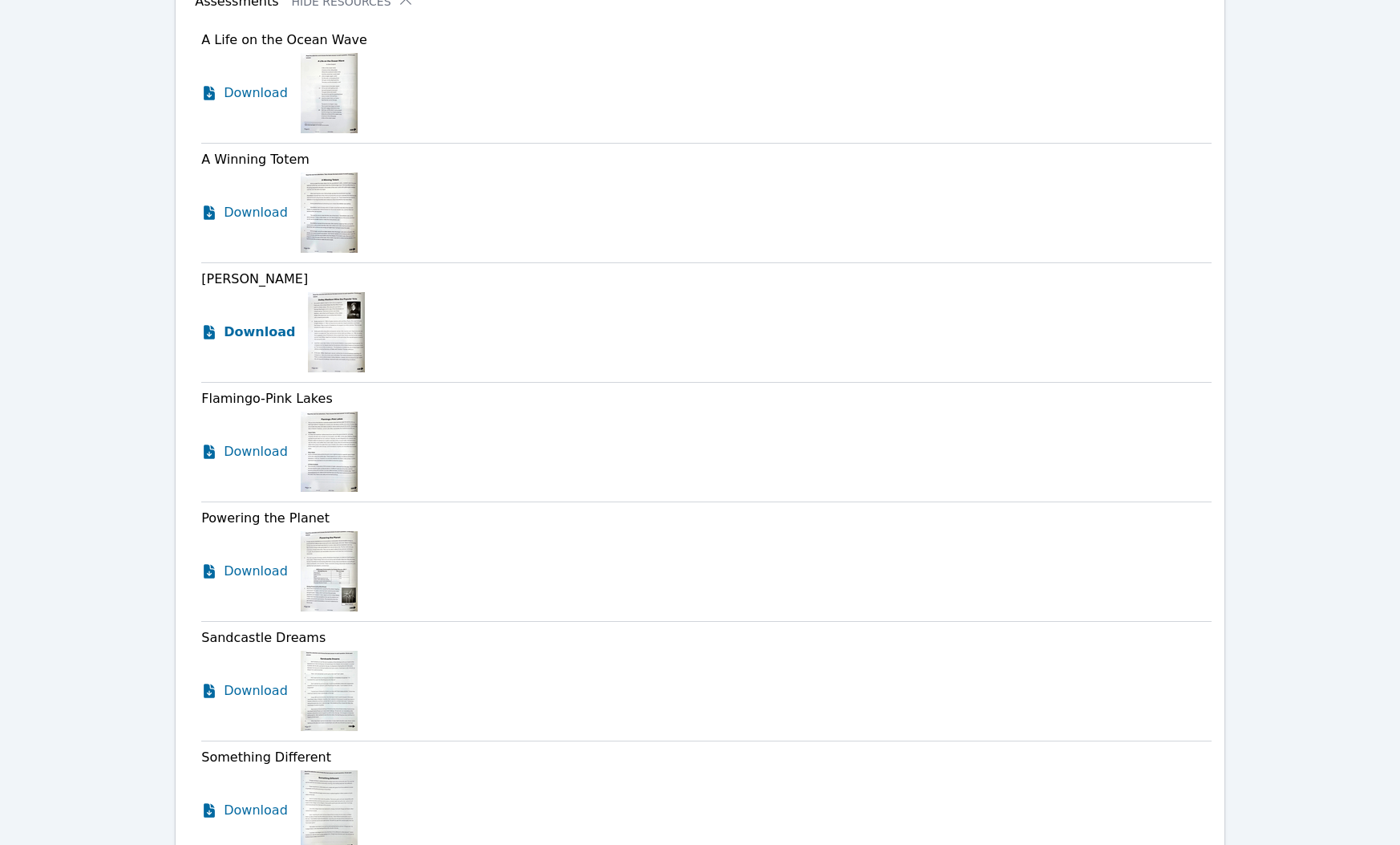
click at [250, 333] on span "Download" at bounding box center [260, 331] width 72 height 19
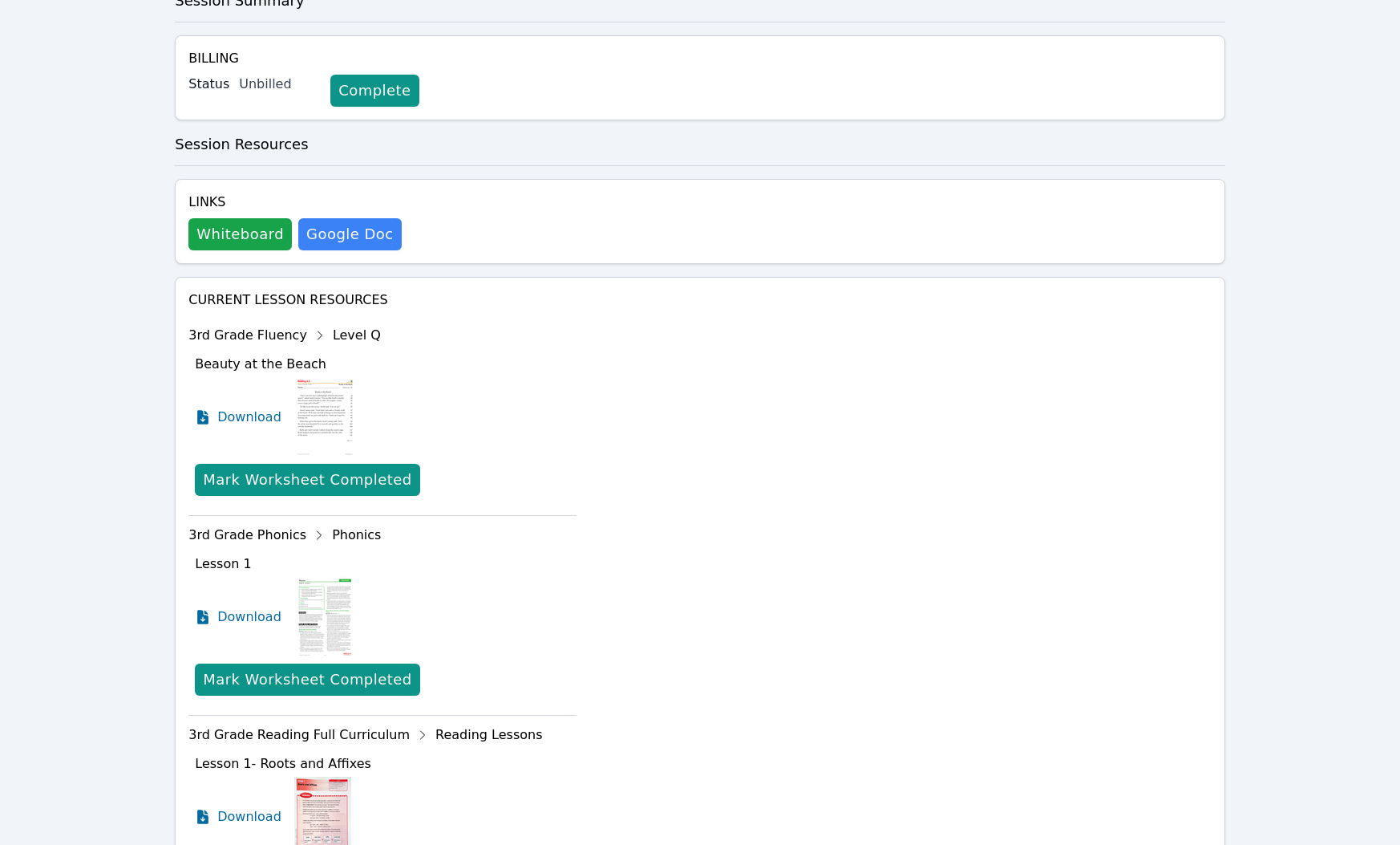
scroll to position [0, 0]
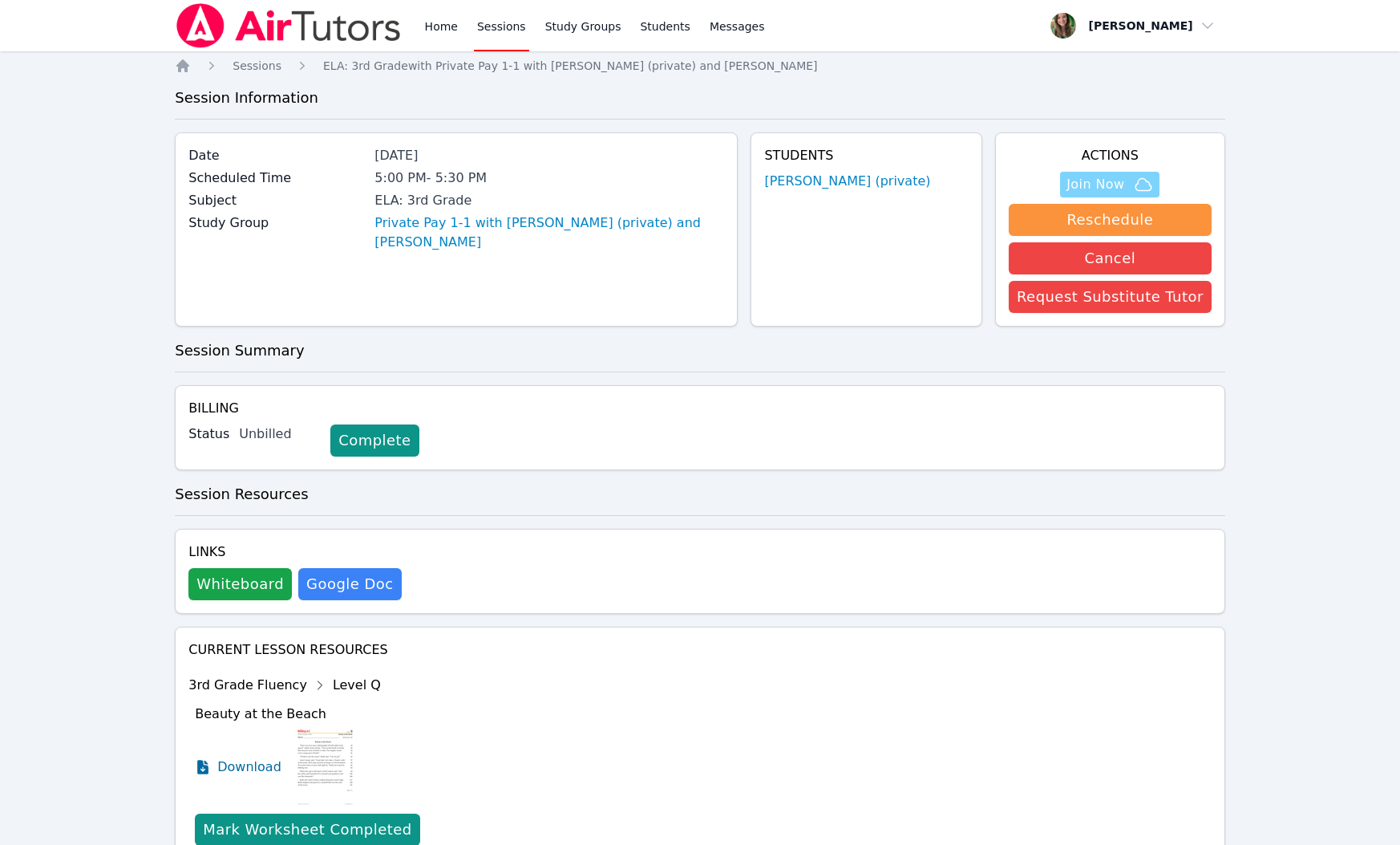
click at [1074, 188] on span "Join Now" at bounding box center [1095, 184] width 57 height 19
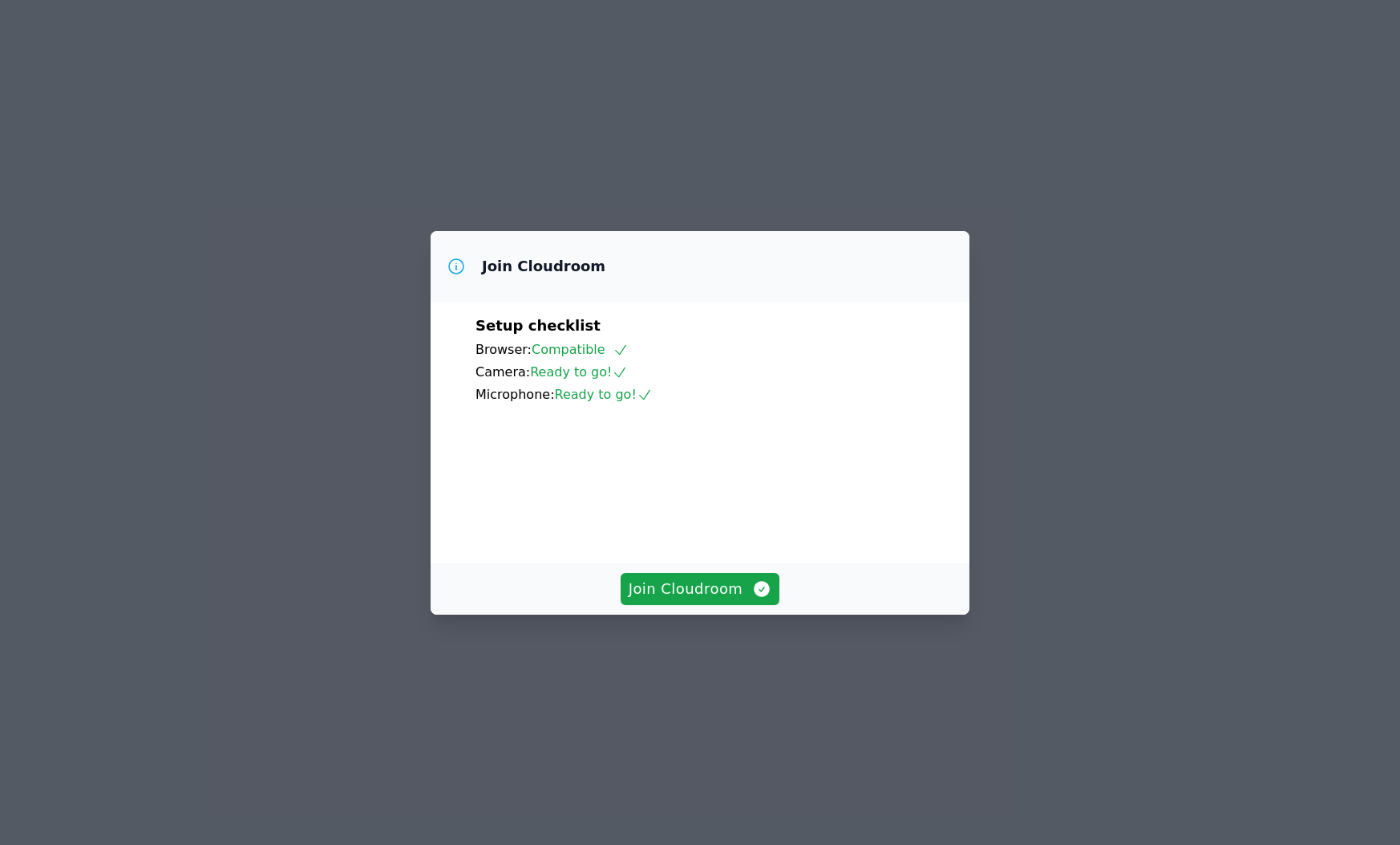
click at [750, 614] on div "Join Cloudroom" at bounding box center [699, 589] width 539 height 52
click at [742, 600] on span "Join Cloudroom" at bounding box center [700, 589] width 143 height 22
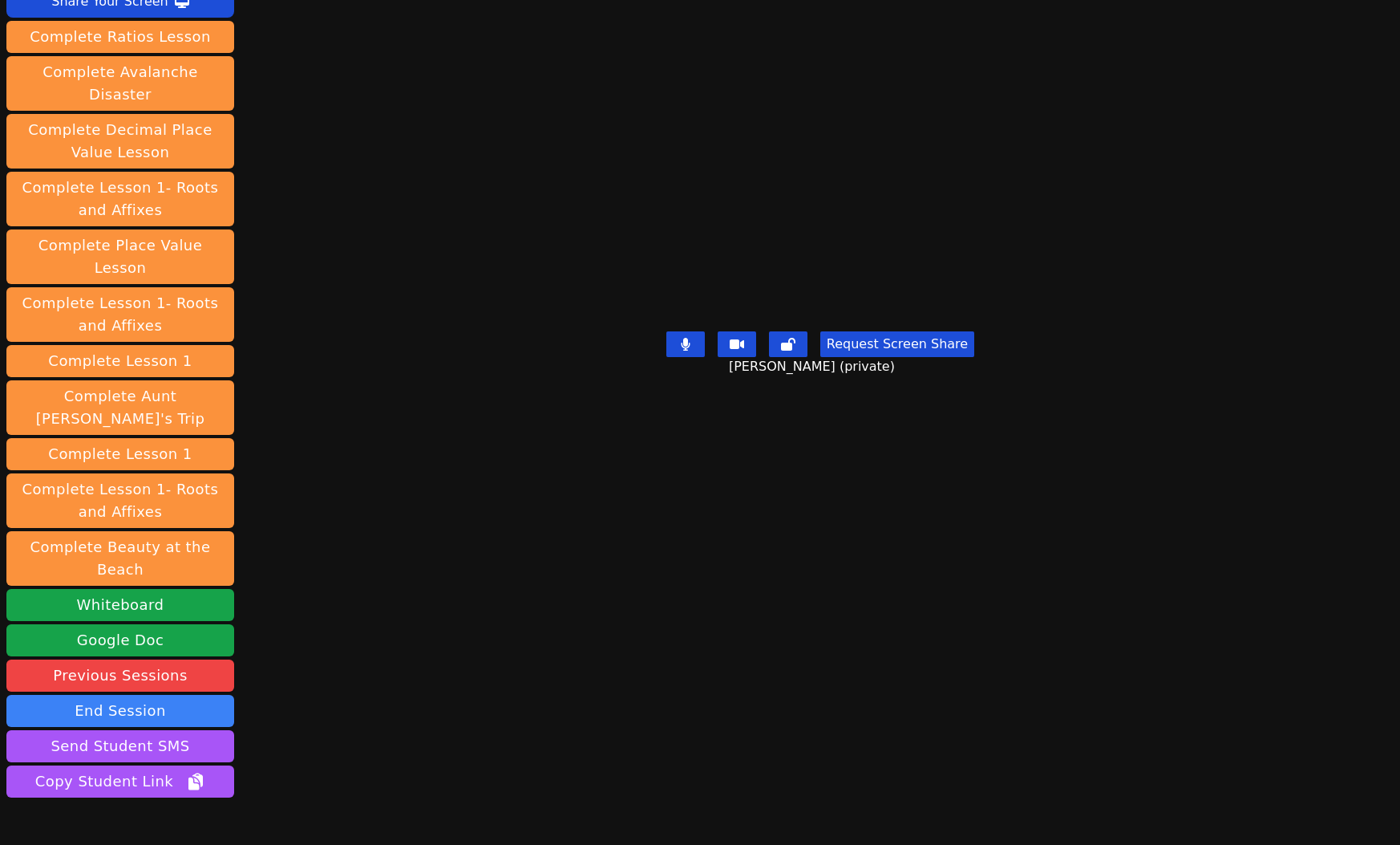
scroll to position [153, 0]
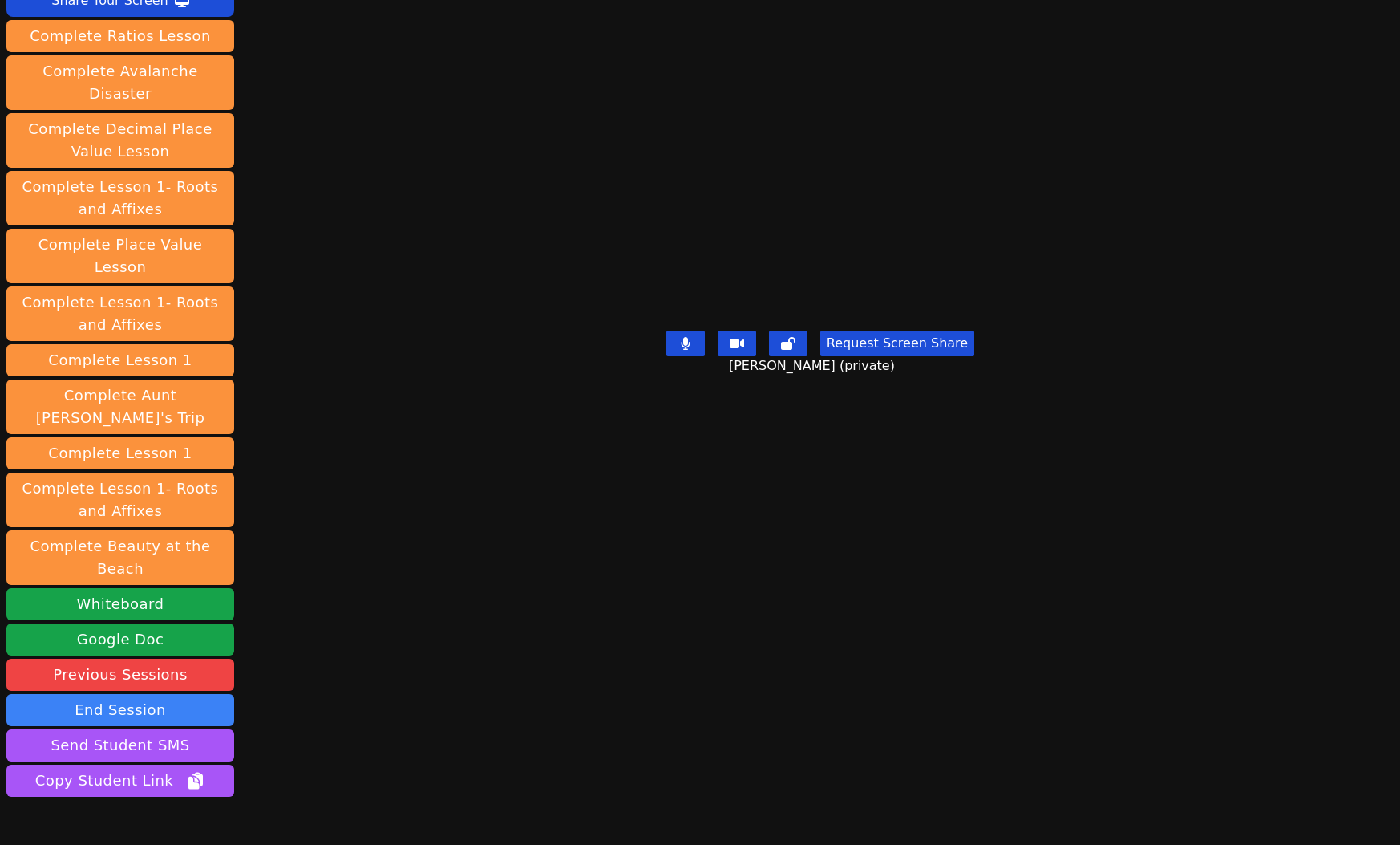
click at [112, 693] on button "End Session" at bounding box center [121, 709] width 228 height 32
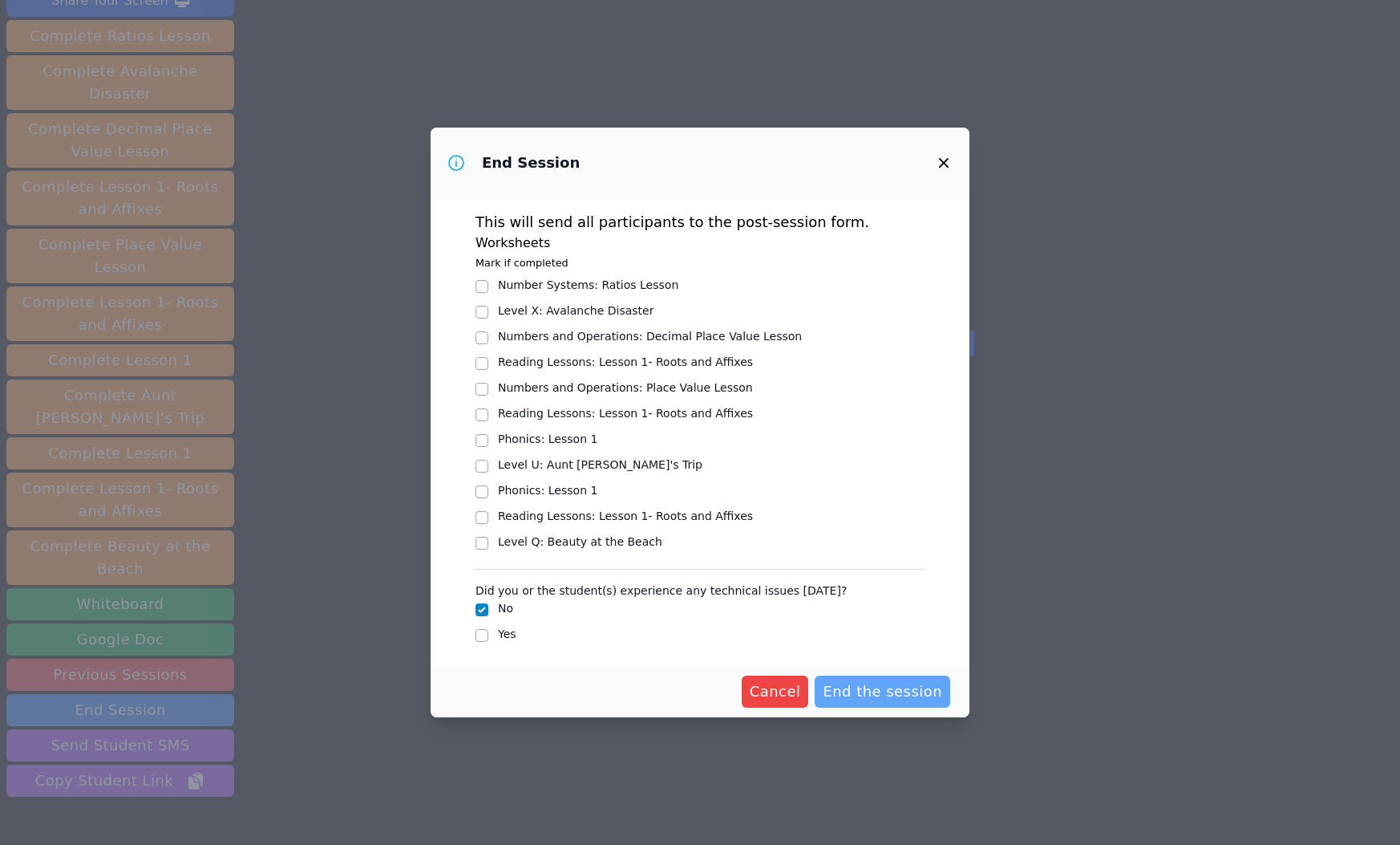
click at [902, 689] on span "End the session" at bounding box center [883, 691] width 120 height 22
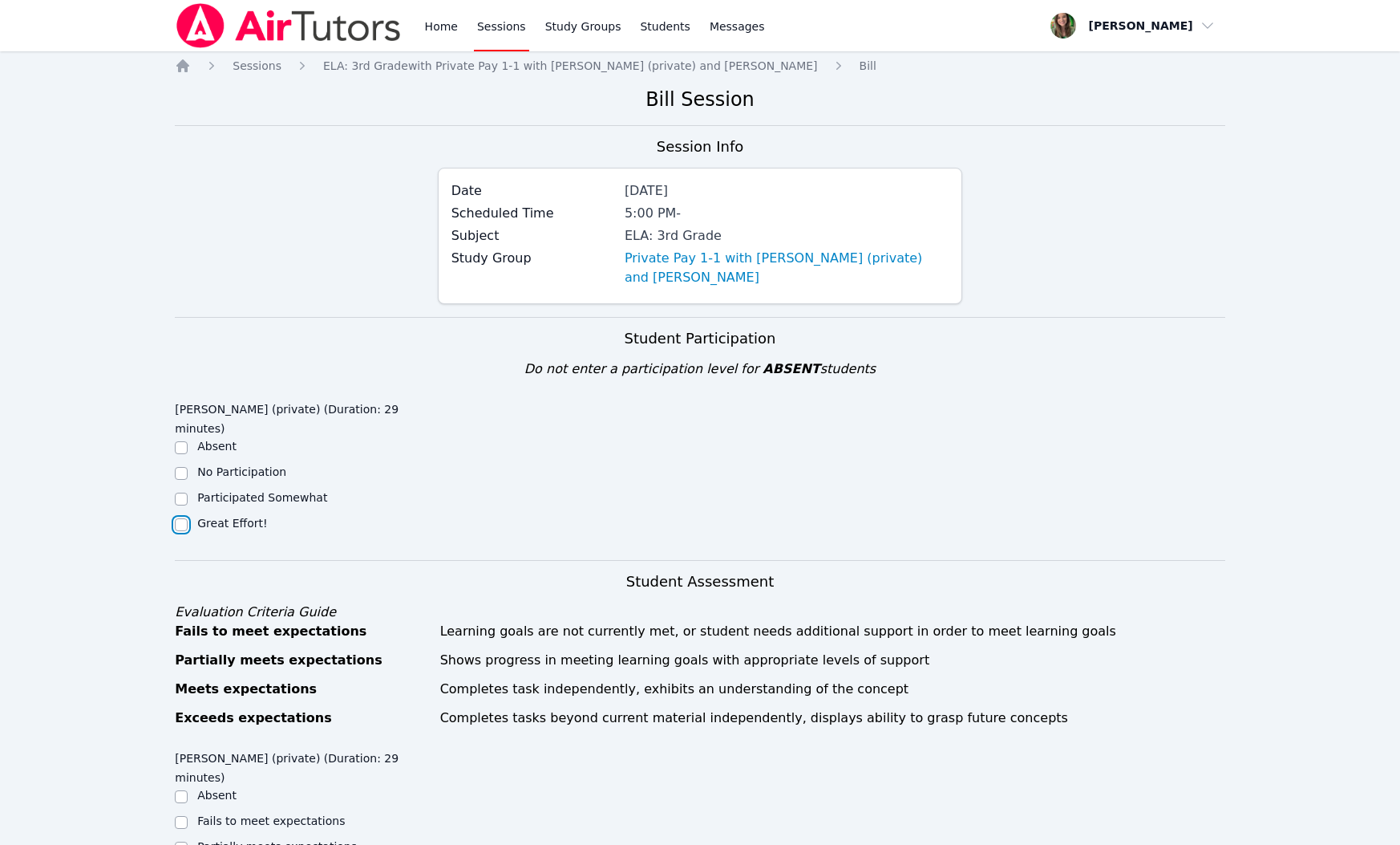
click at [186, 518] on input "Great Effort!" at bounding box center [181, 524] width 12 height 12
checkbox input "true"
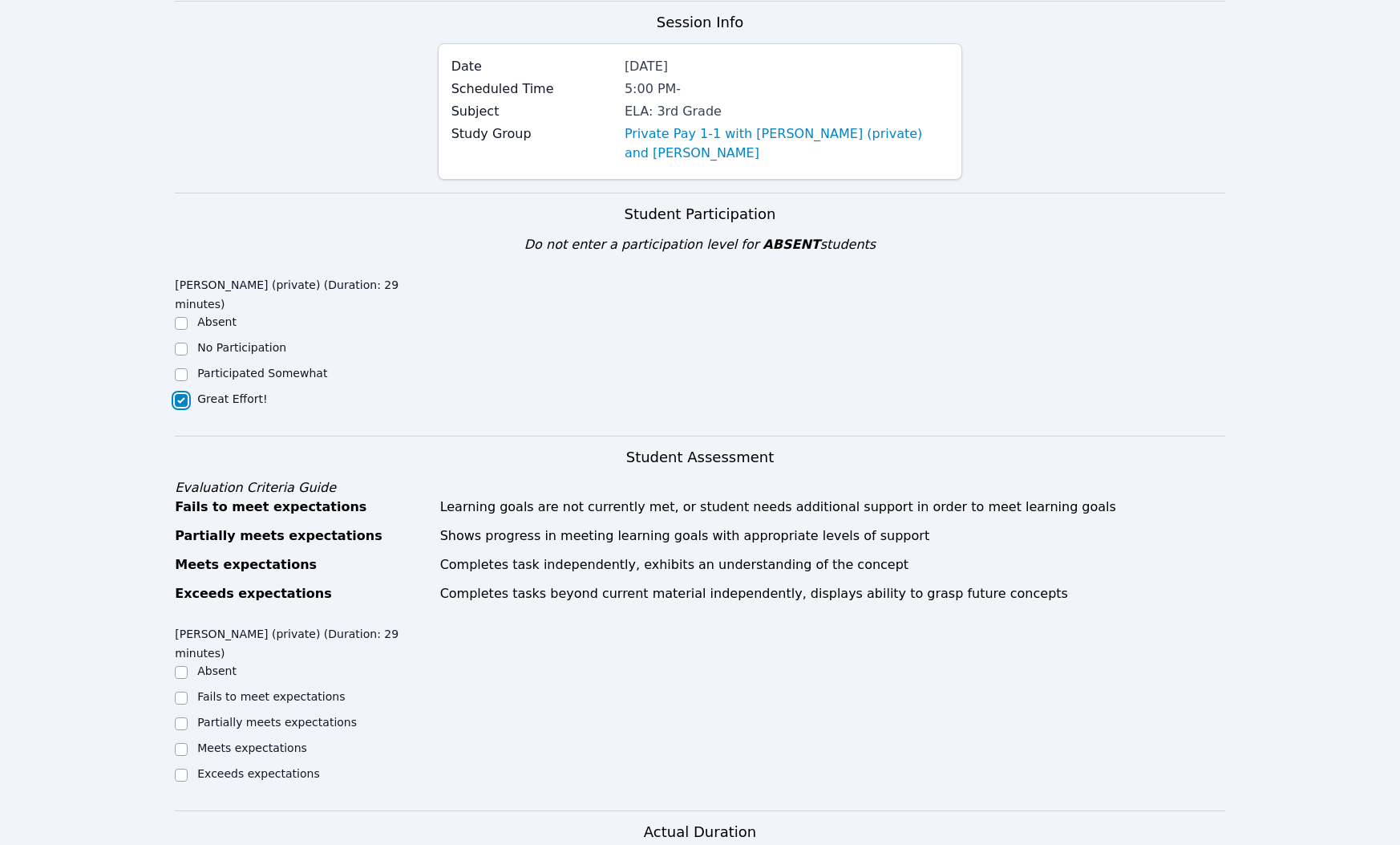
scroll to position [141, 0]
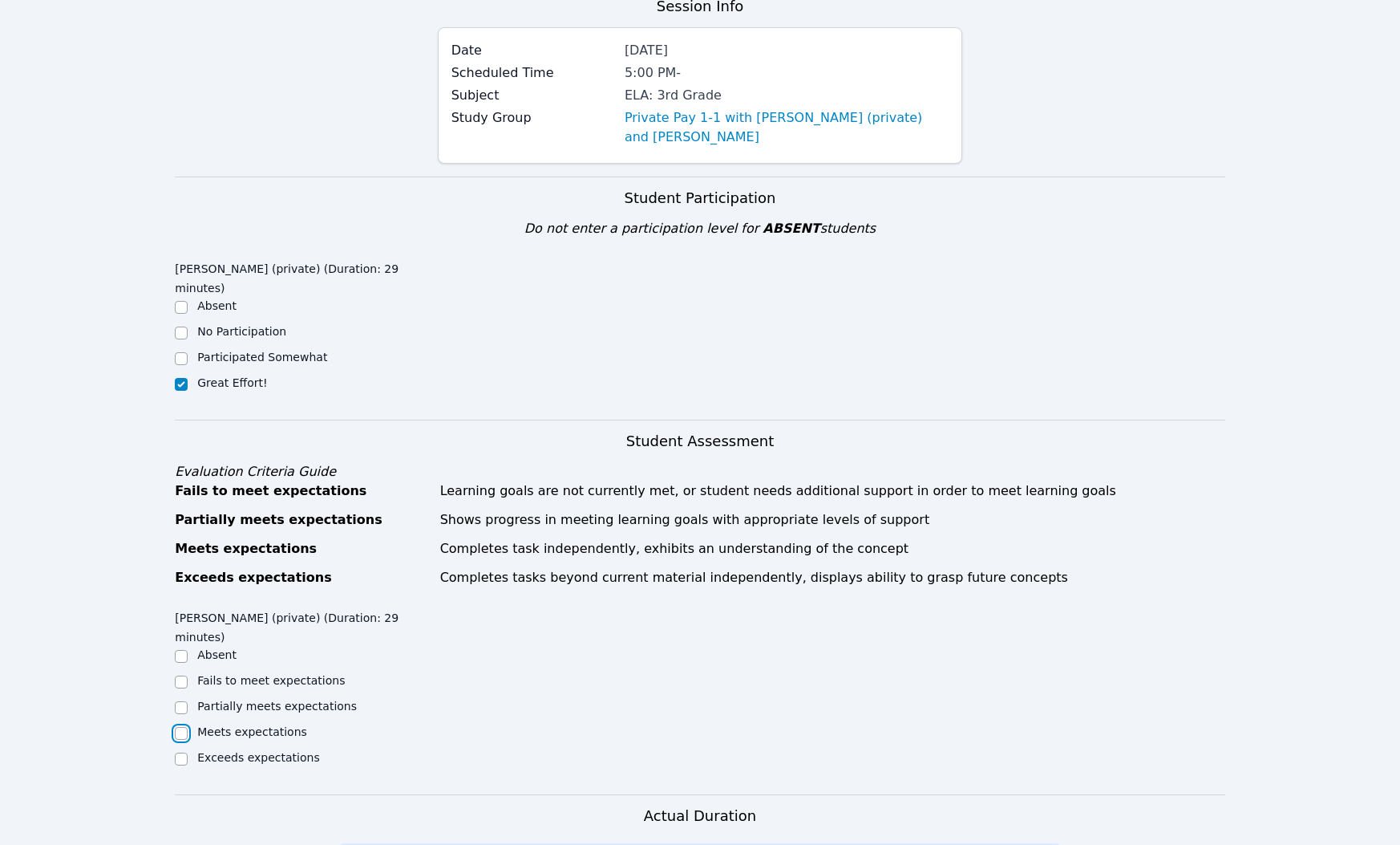
click at [181, 727] on input "Meets expectations" at bounding box center [181, 733] width 12 height 12
checkbox input "true"
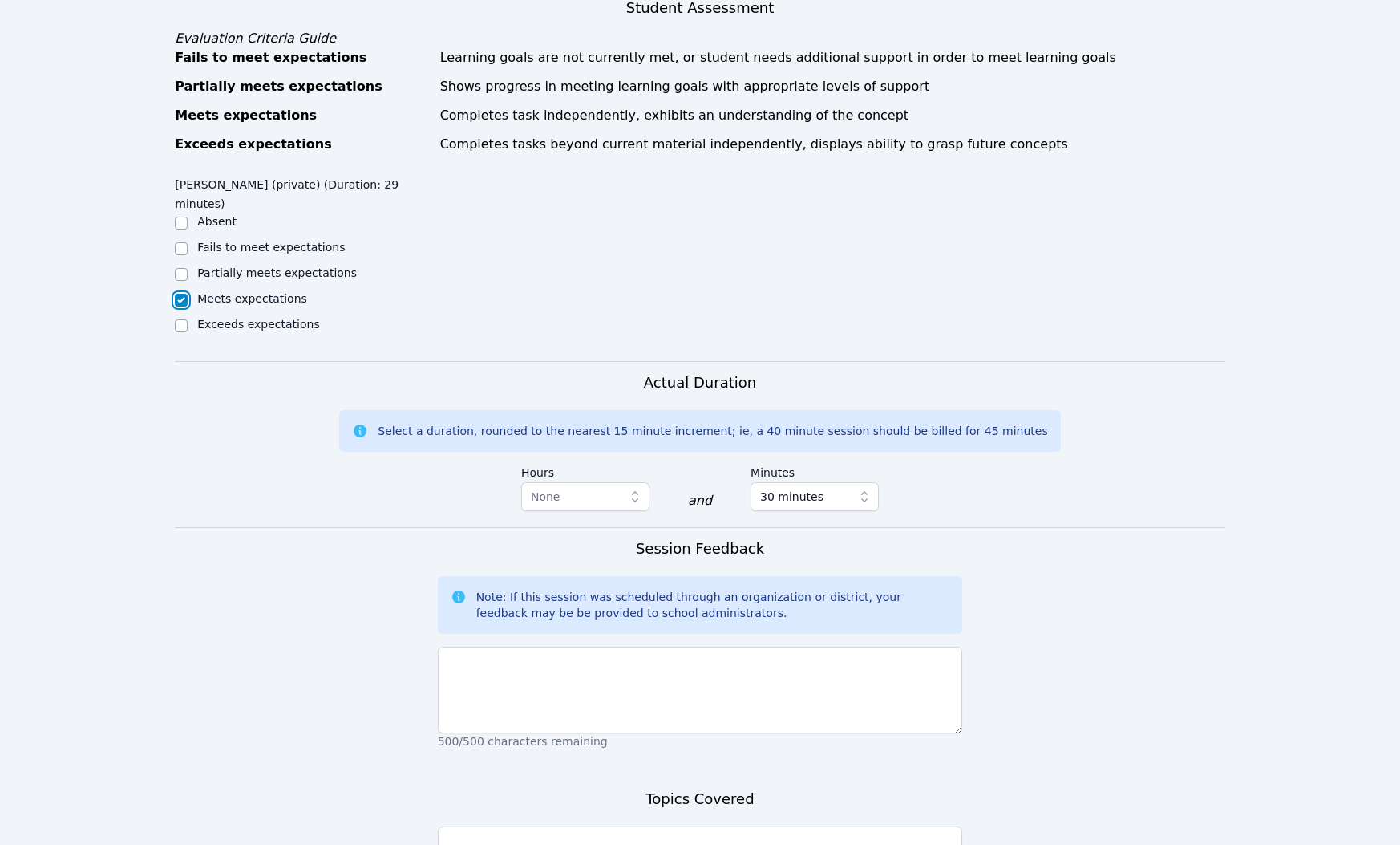
scroll to position [590, 0]
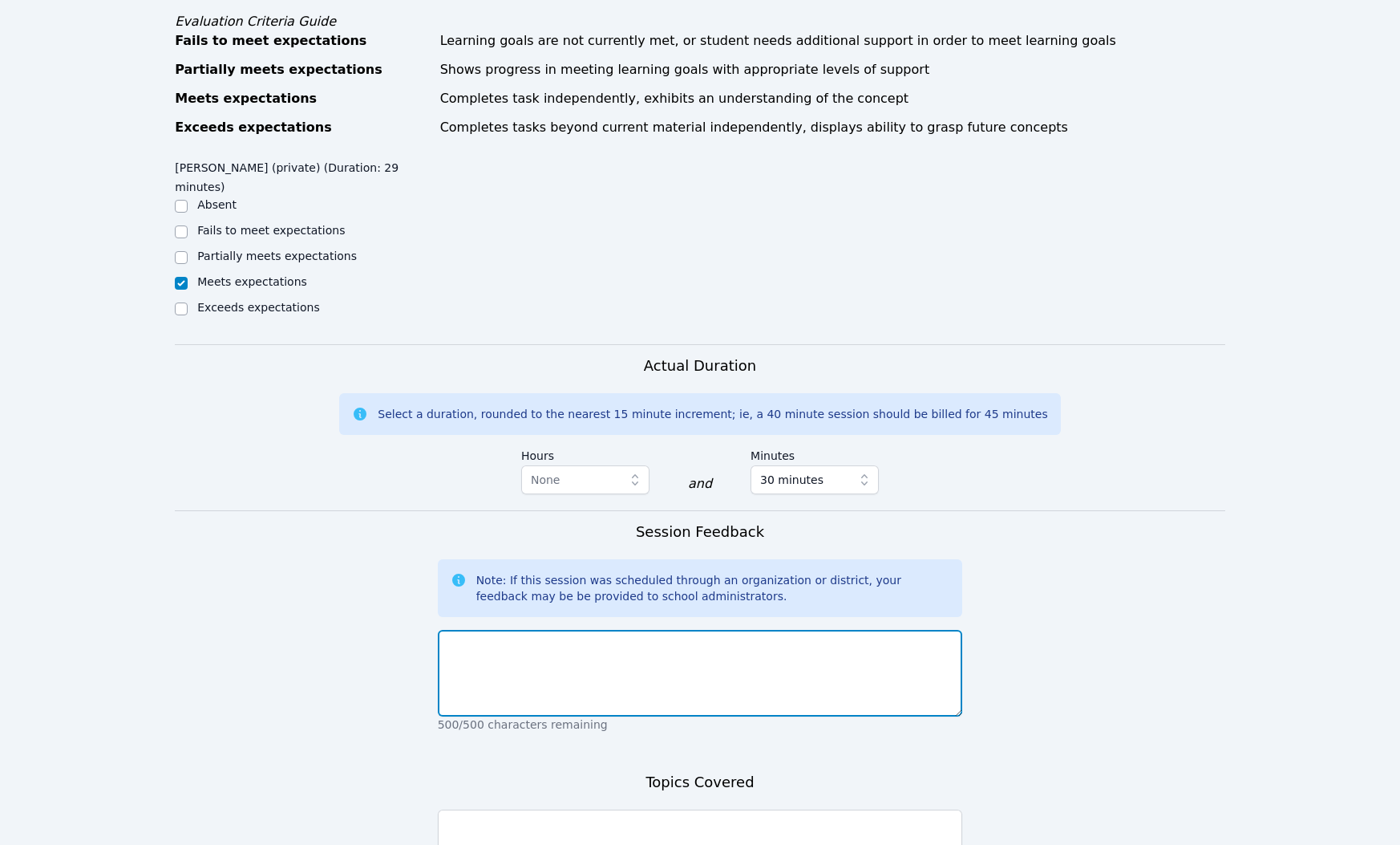
click at [525, 629] on textarea at bounding box center [700, 673] width 525 height 87
type textarea "Great session tonight! [PERSON_NAME] is doing a great job with reading [DATE]!"
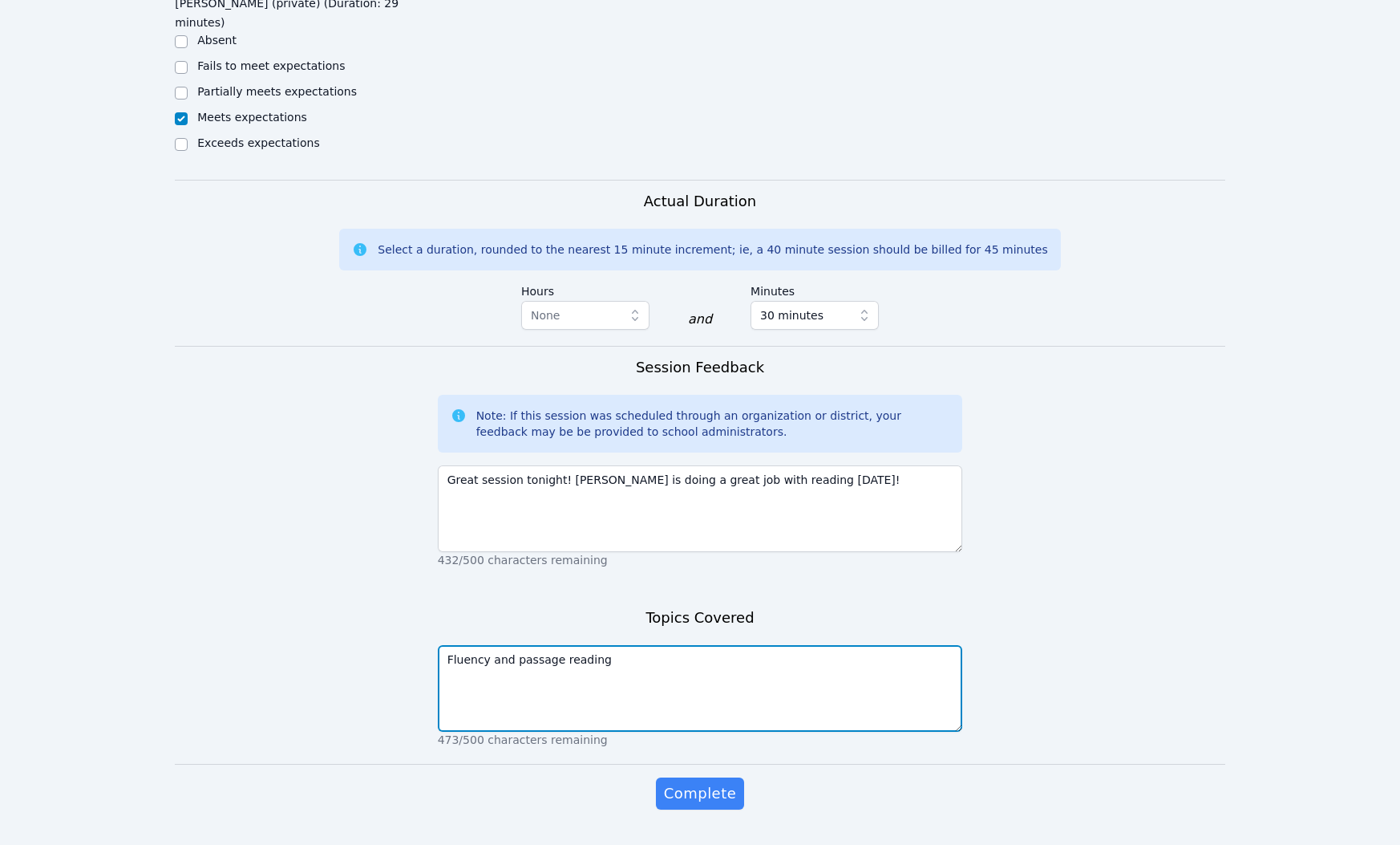
scroll to position [758, 0]
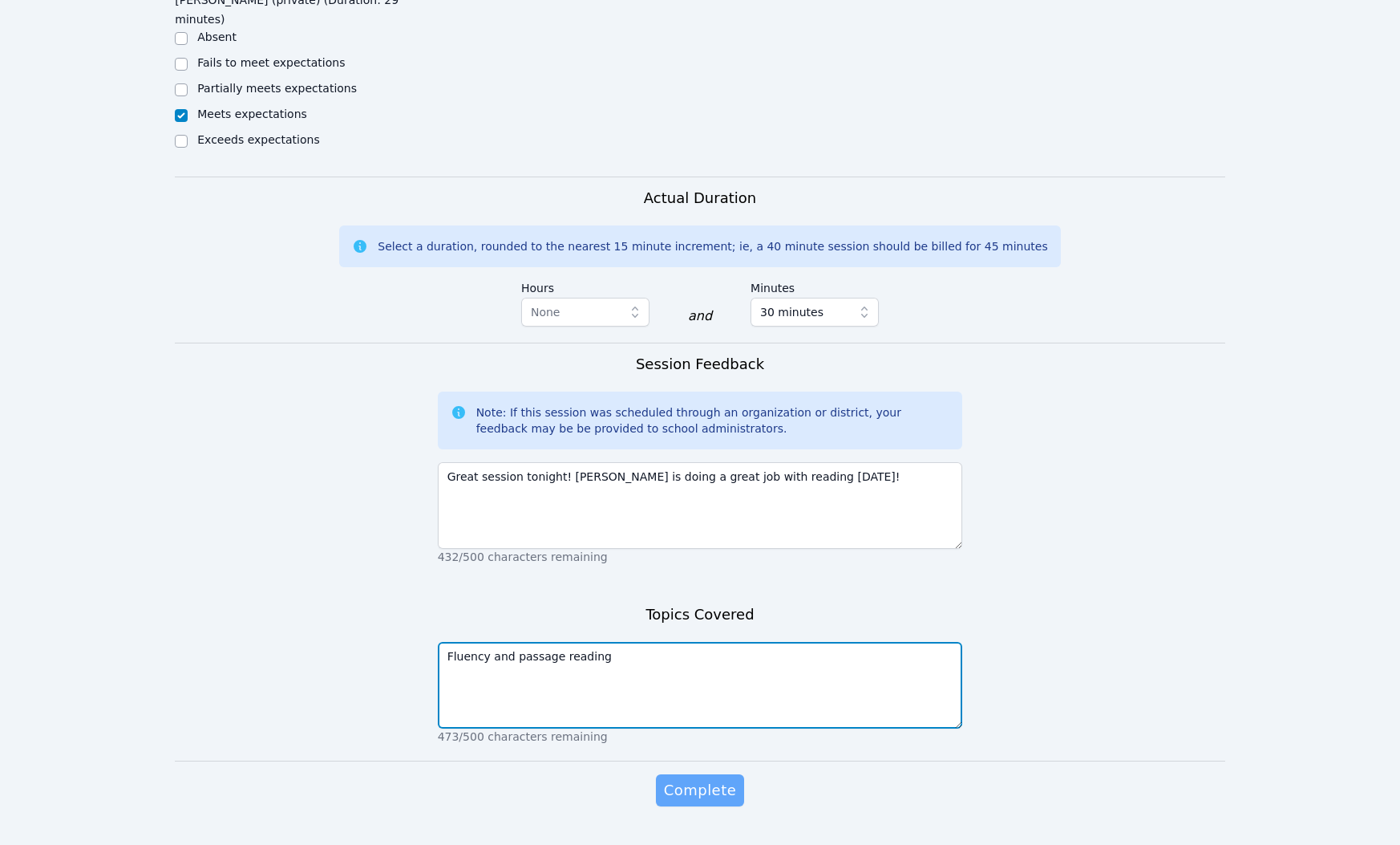
type textarea "Fluency and passage reading"
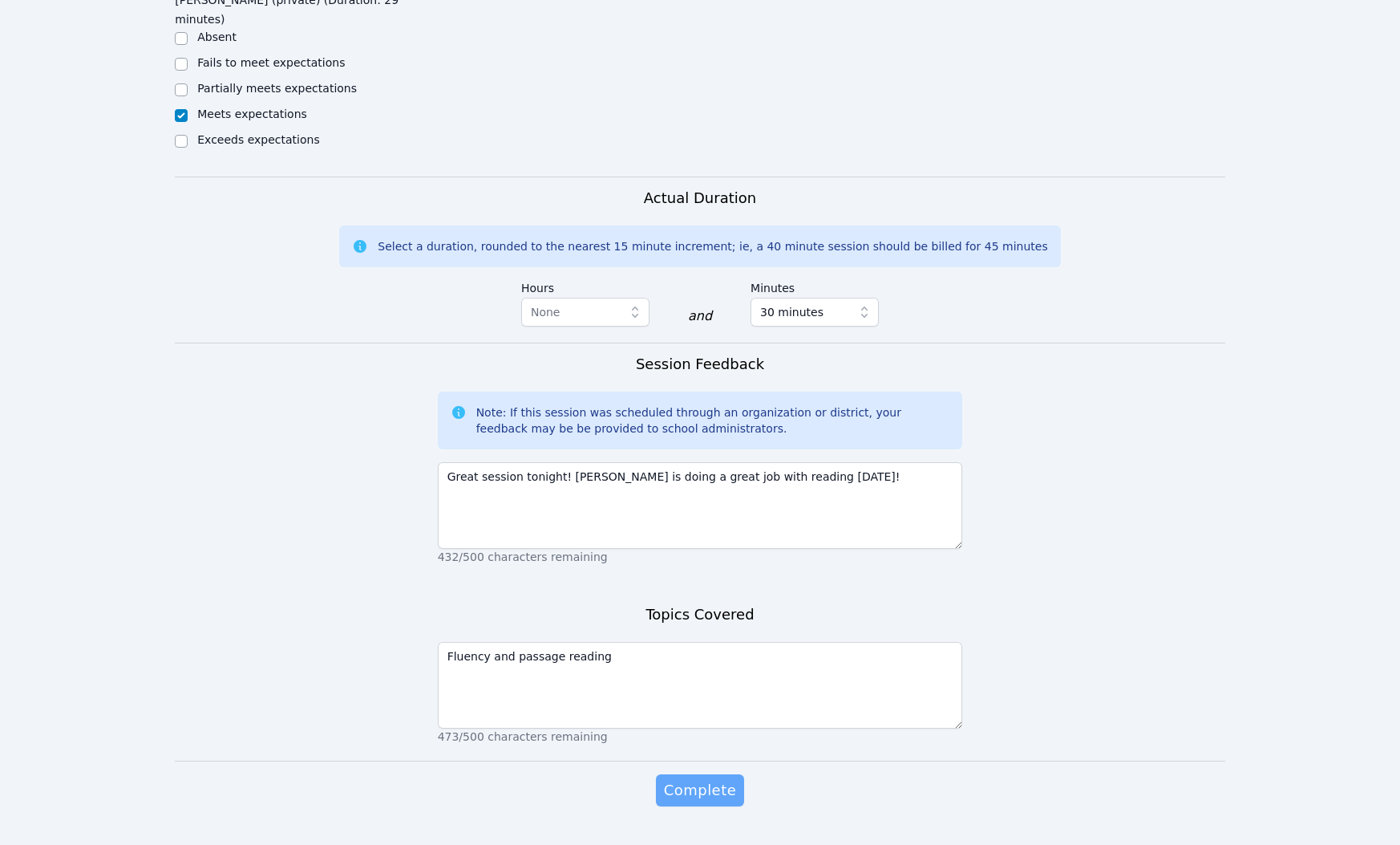
click at [678, 774] on button "Complete" at bounding box center [700, 790] width 88 height 32
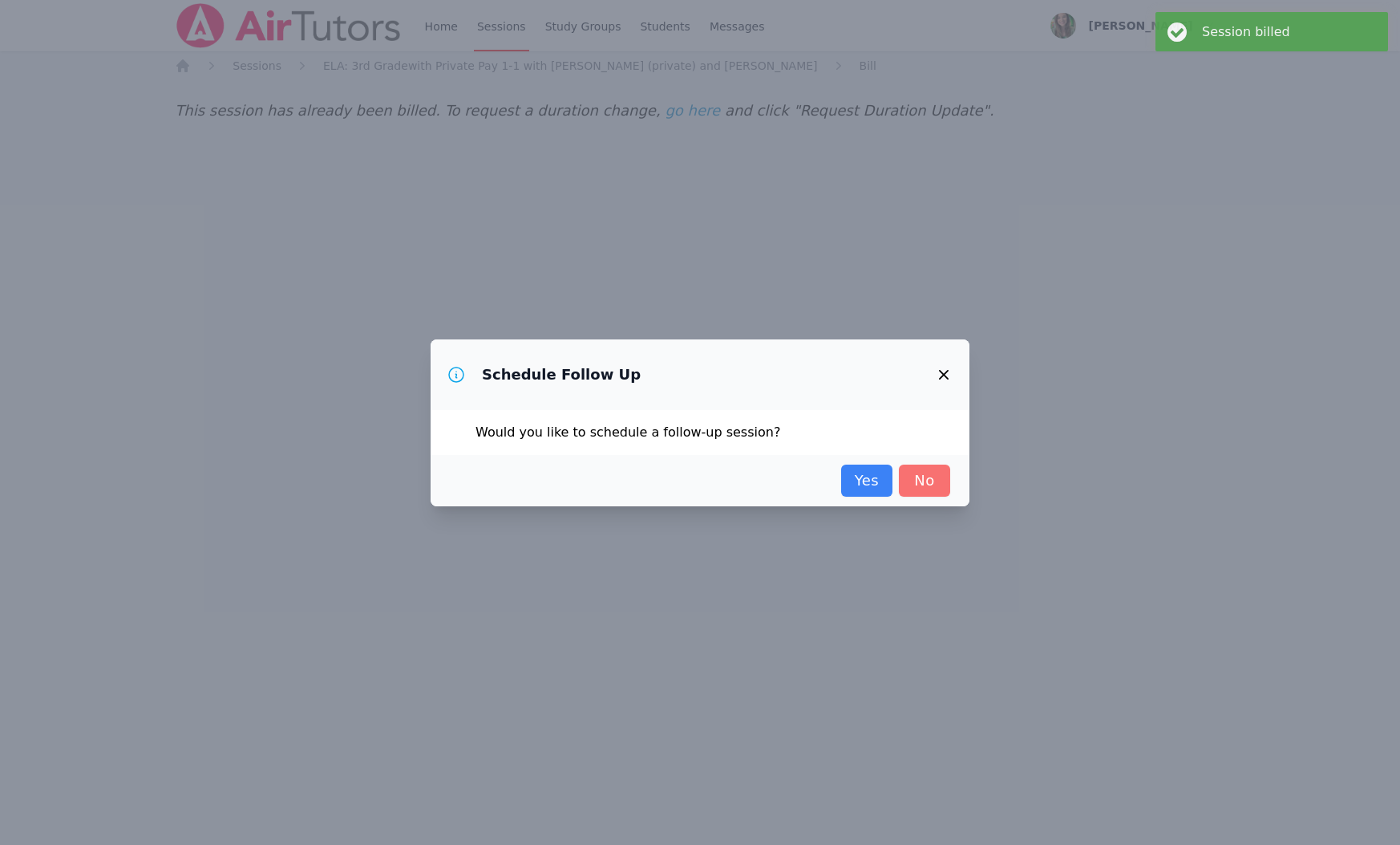
click at [909, 484] on link "No" at bounding box center [925, 480] width 52 height 32
